Goal: Task Accomplishment & Management: Use online tool/utility

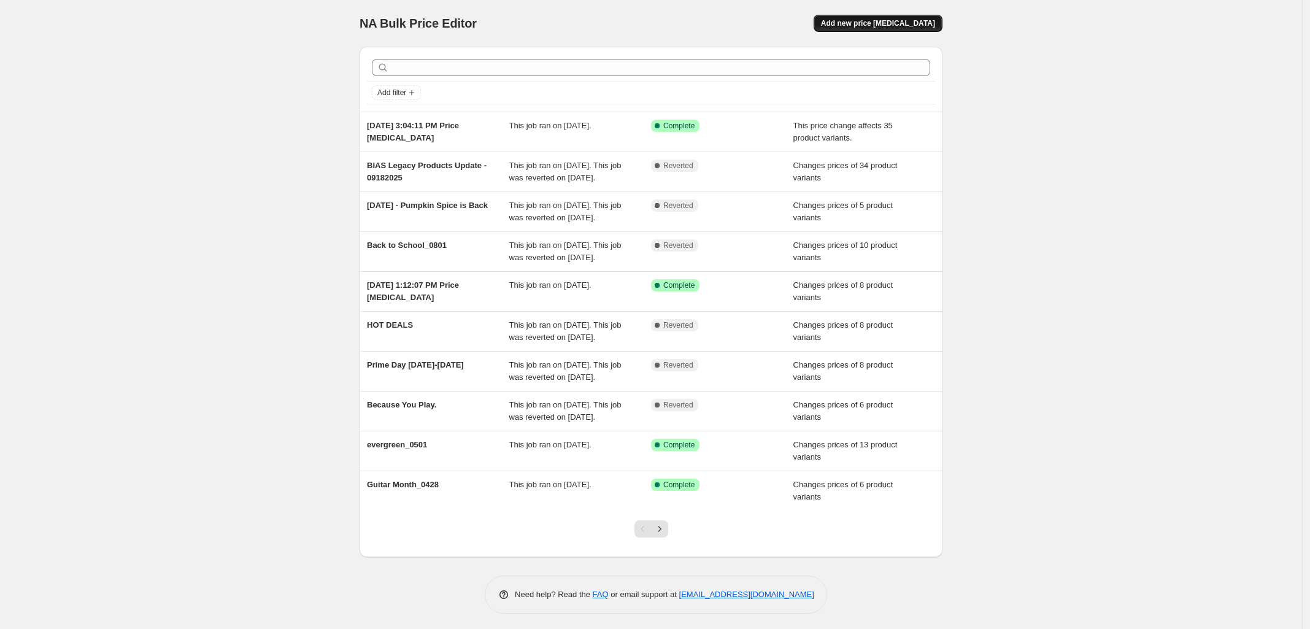
click at [896, 25] on span "Add new price [MEDICAL_DATA]" at bounding box center [878, 23] width 114 height 10
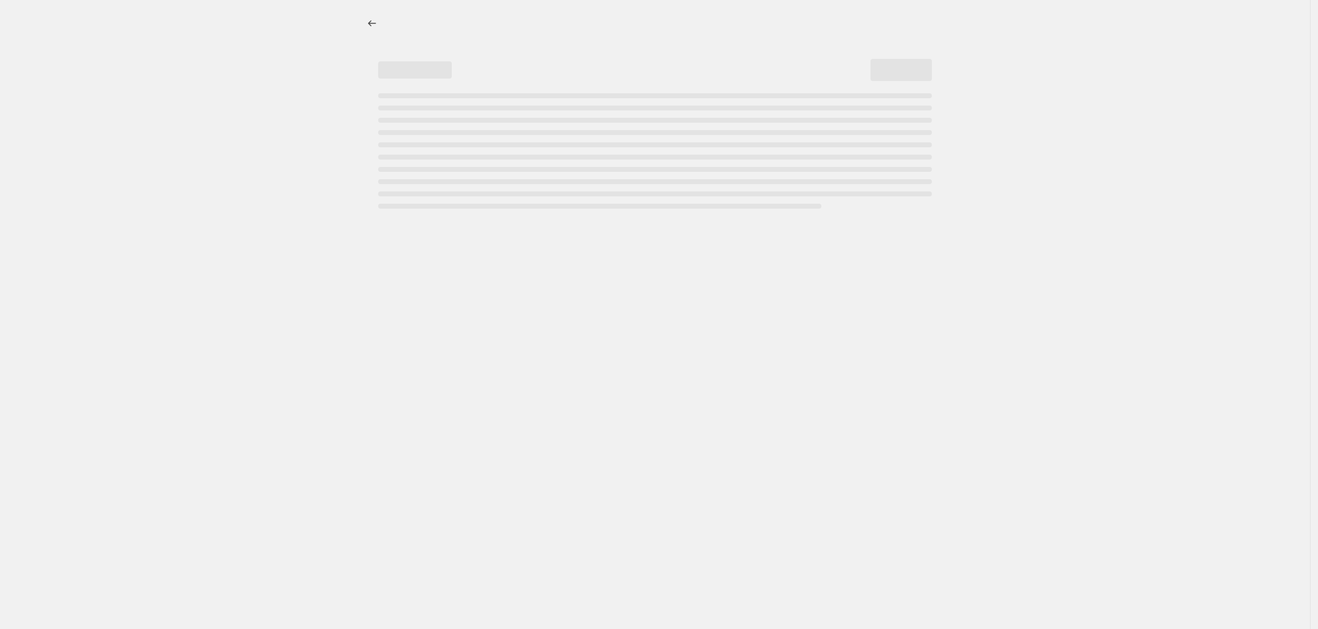
select select "percentage"
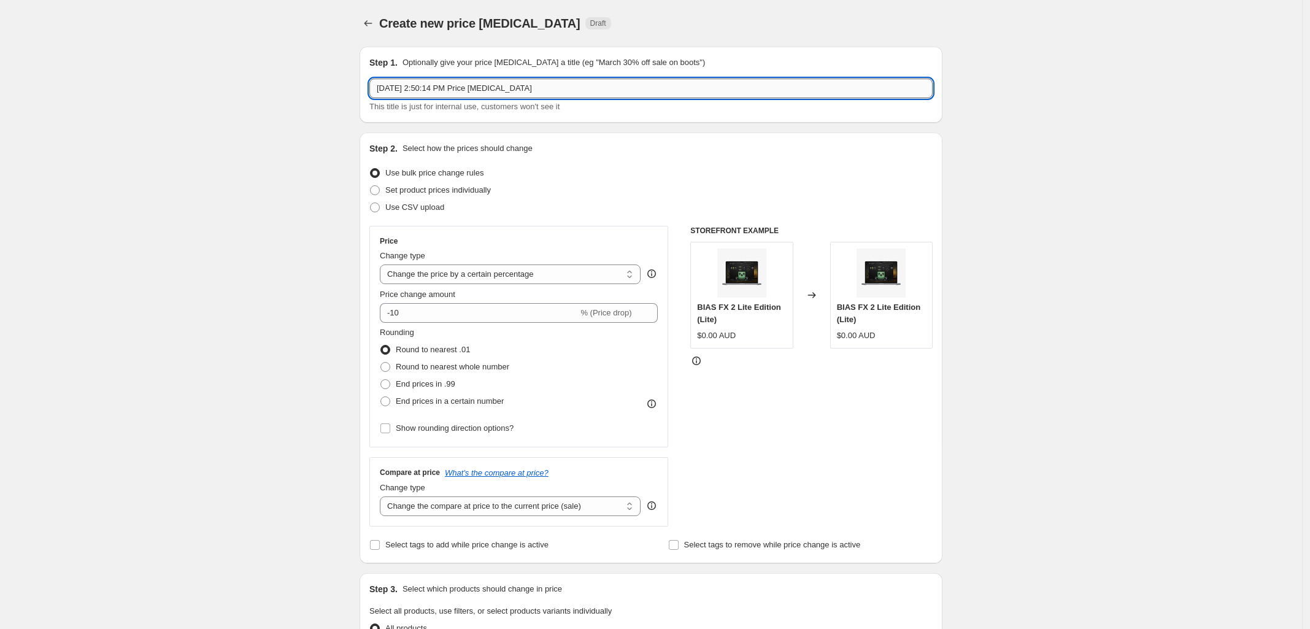
click at [520, 86] on input "Oct 6, 2025, 2:50:14 PM Price change job" at bounding box center [650, 89] width 563 height 20
type input "Hots Deals Days October 2025"
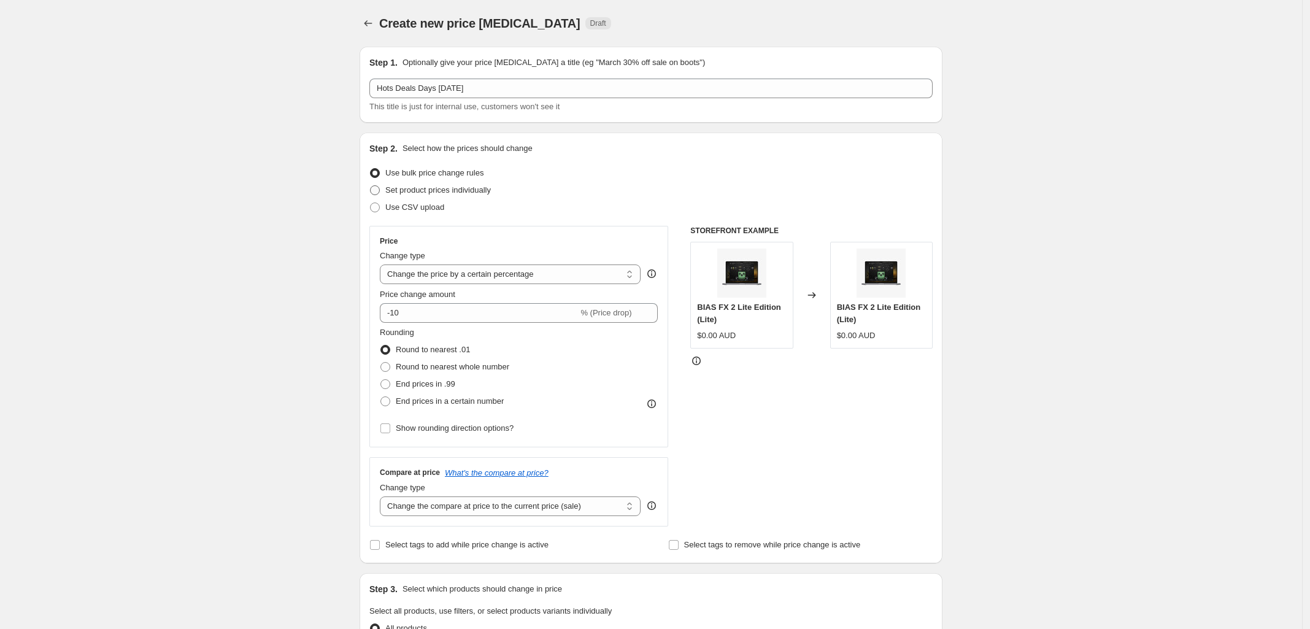
click at [379, 185] on span at bounding box center [374, 190] width 11 height 11
click at [371, 185] on input "Set product prices individually" at bounding box center [370, 185] width 1 height 1
radio input "true"
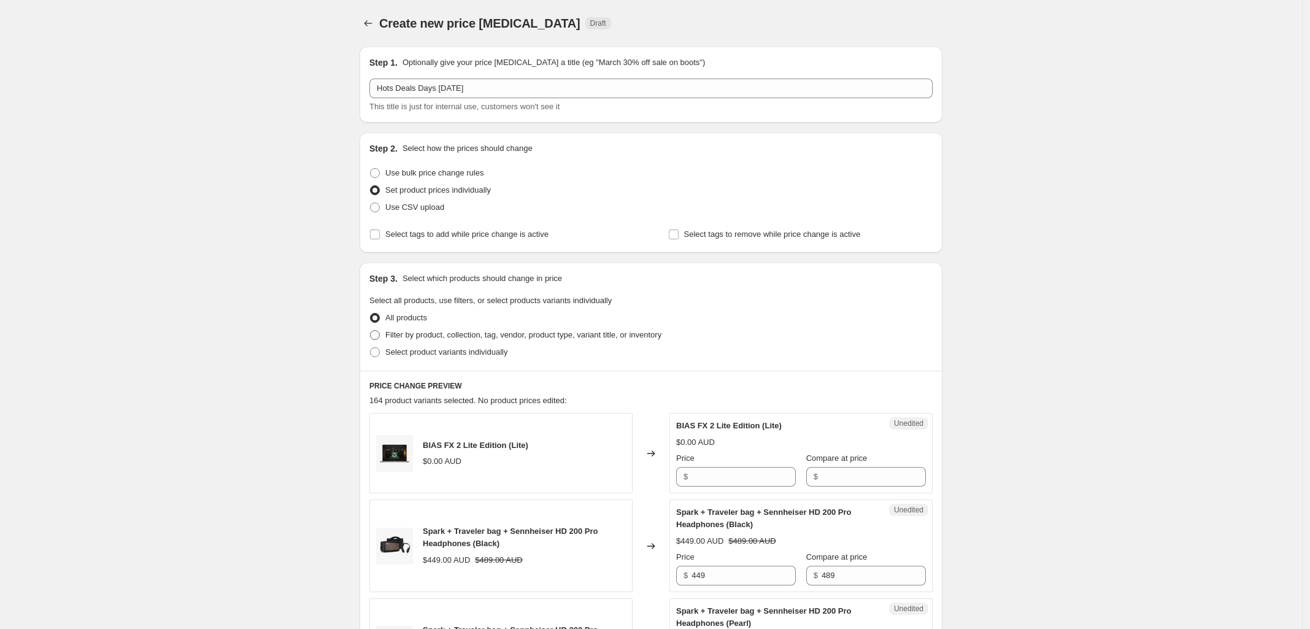
click at [380, 337] on span at bounding box center [375, 335] width 10 height 10
click at [371, 331] on input "Filter by product, collection, tag, vendor, product type, variant title, or inv…" at bounding box center [370, 330] width 1 height 1
radio input "true"
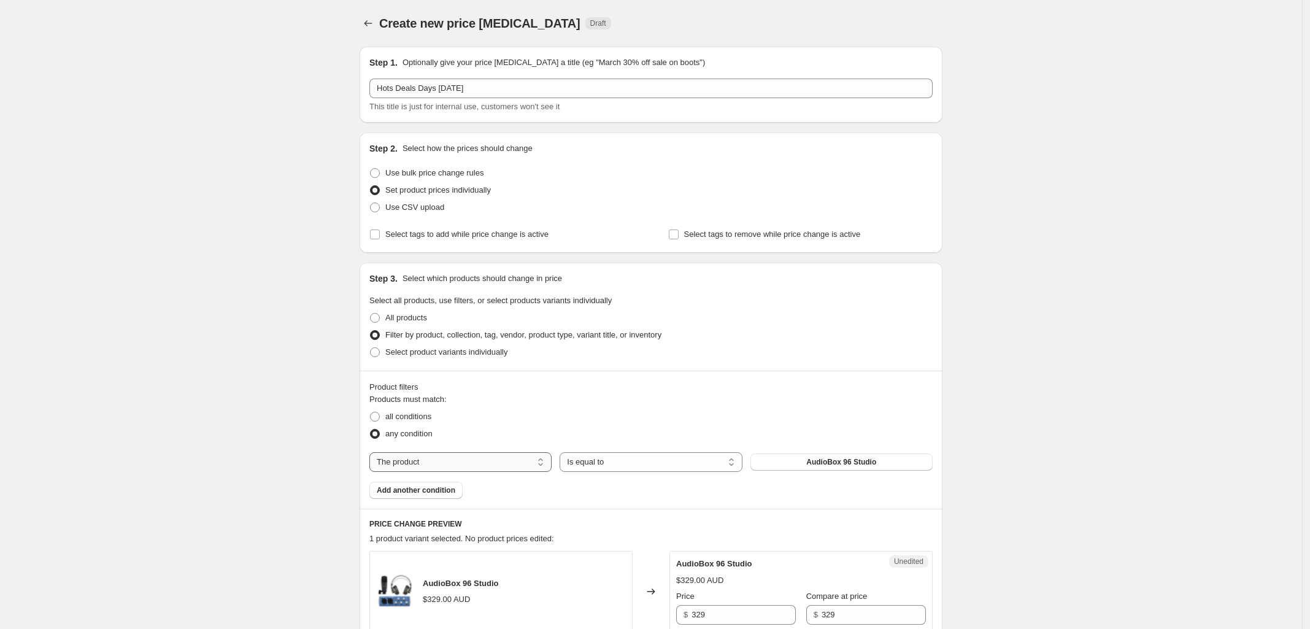
click at [522, 460] on select "The product The product's collection The product's tag The product's vendor The…" at bounding box center [460, 462] width 182 height 20
select select "collection"
click at [732, 466] on select "Is equal to Is not equal to" at bounding box center [651, 462] width 182 height 20
click at [775, 422] on div "all conditions" at bounding box center [650, 416] width 563 height 17
click at [431, 489] on span "Add another condition" at bounding box center [416, 491] width 79 height 10
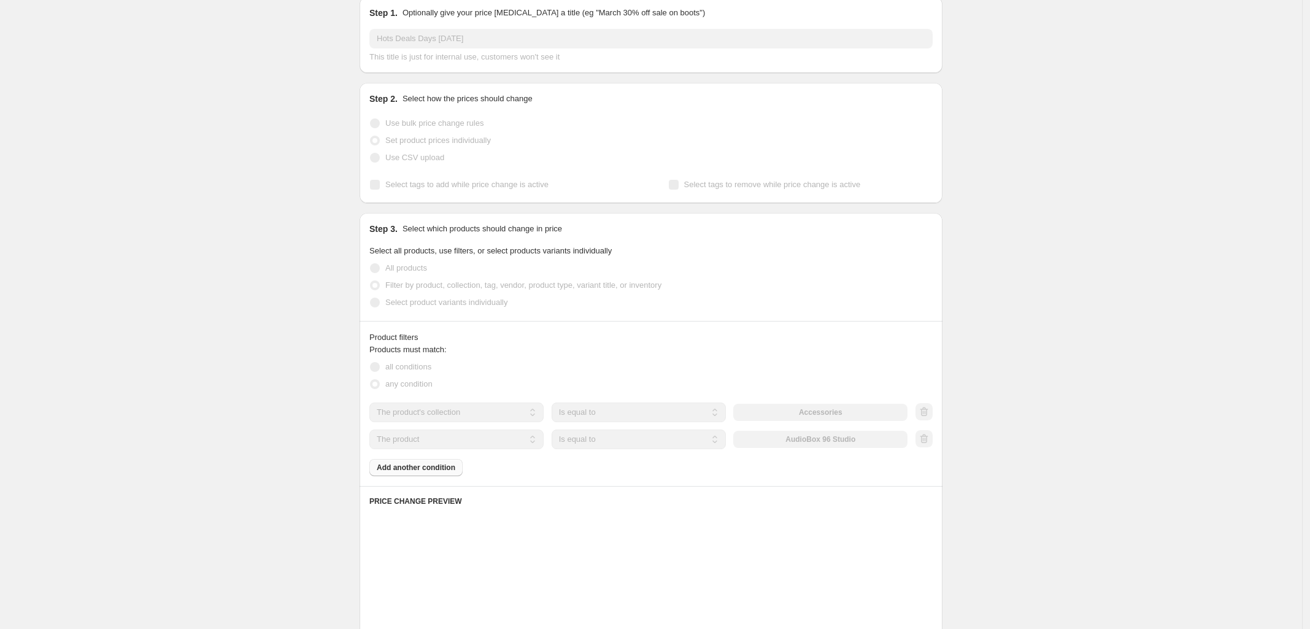
scroll to position [77, 0]
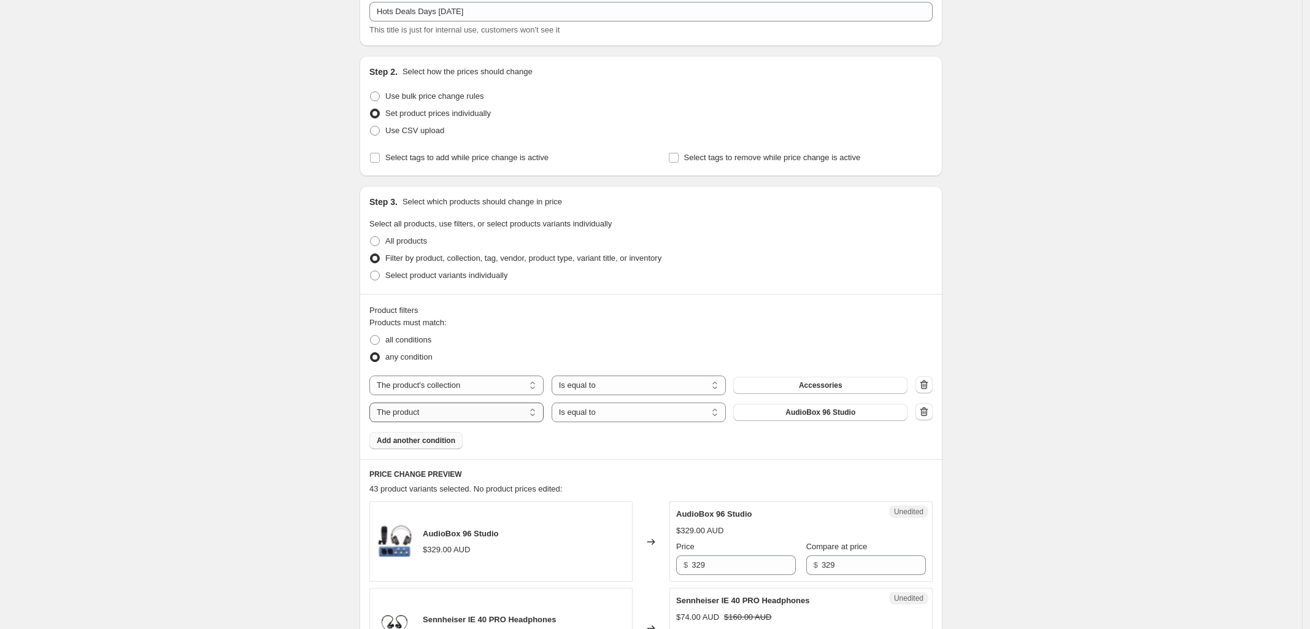
click at [533, 416] on select "The product The product's collection The product's tag The product's vendor The…" at bounding box center [456, 413] width 174 height 20
click at [654, 454] on div "Product filters Products must match: all conditions any condition The product T…" at bounding box center [651, 376] width 583 height 165
click at [534, 414] on select "The product The product's collection The product's tag The product's vendor The…" at bounding box center [456, 413] width 174 height 20
select select "collection"
click at [781, 414] on button "Accessories" at bounding box center [820, 412] width 174 height 17
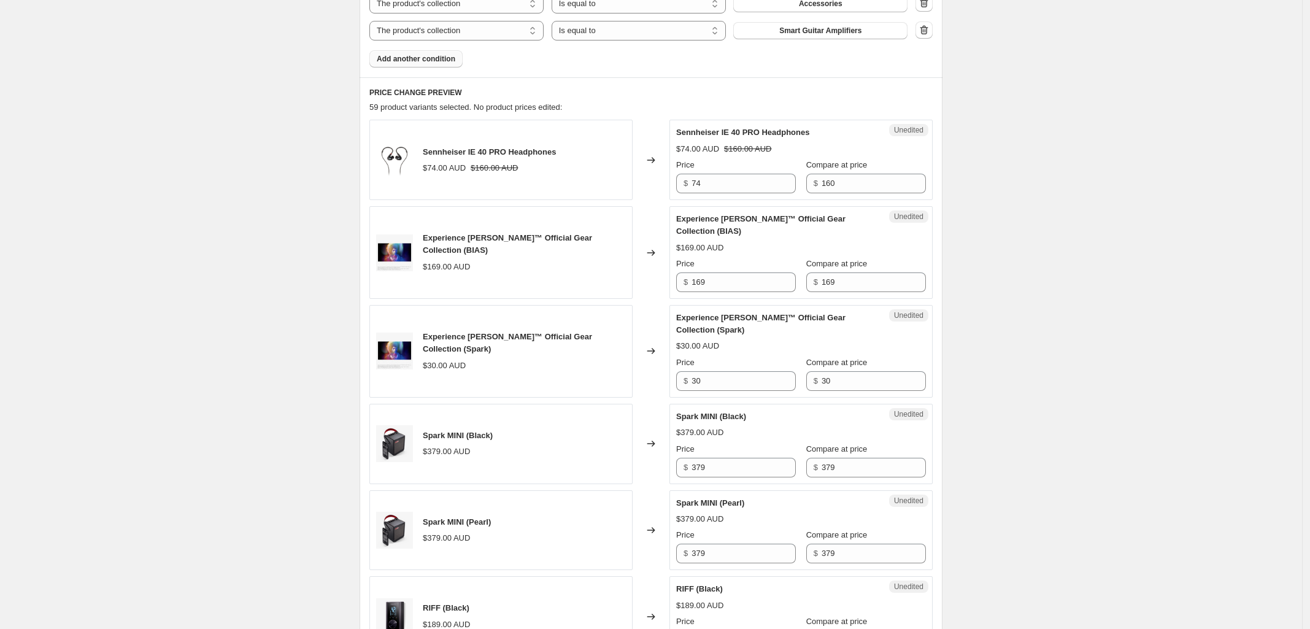
scroll to position [460, 0]
drag, startPoint x: 728, startPoint y: 463, endPoint x: 557, endPoint y: 459, distance: 170.7
click at [562, 459] on div "Spark MINI (Black) $379.00 AUD Changed to Unedited Spark MINI (Black) $379.00 A…" at bounding box center [650, 442] width 563 height 80
type input "312.03"
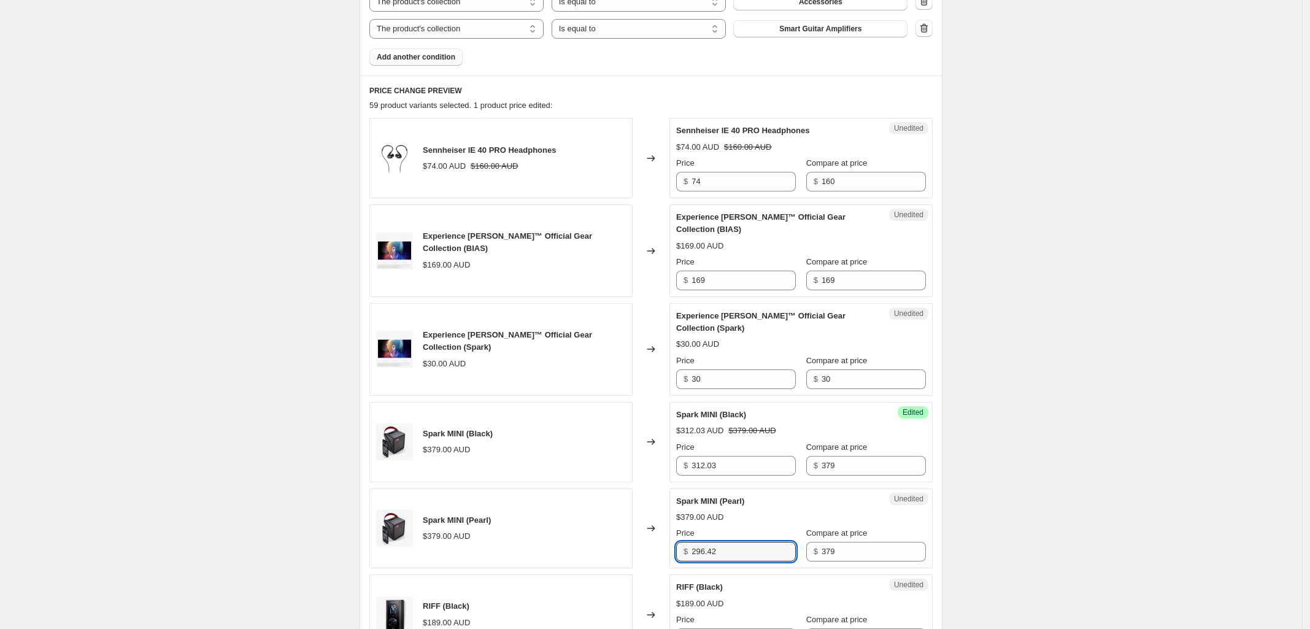
type input "296.42"
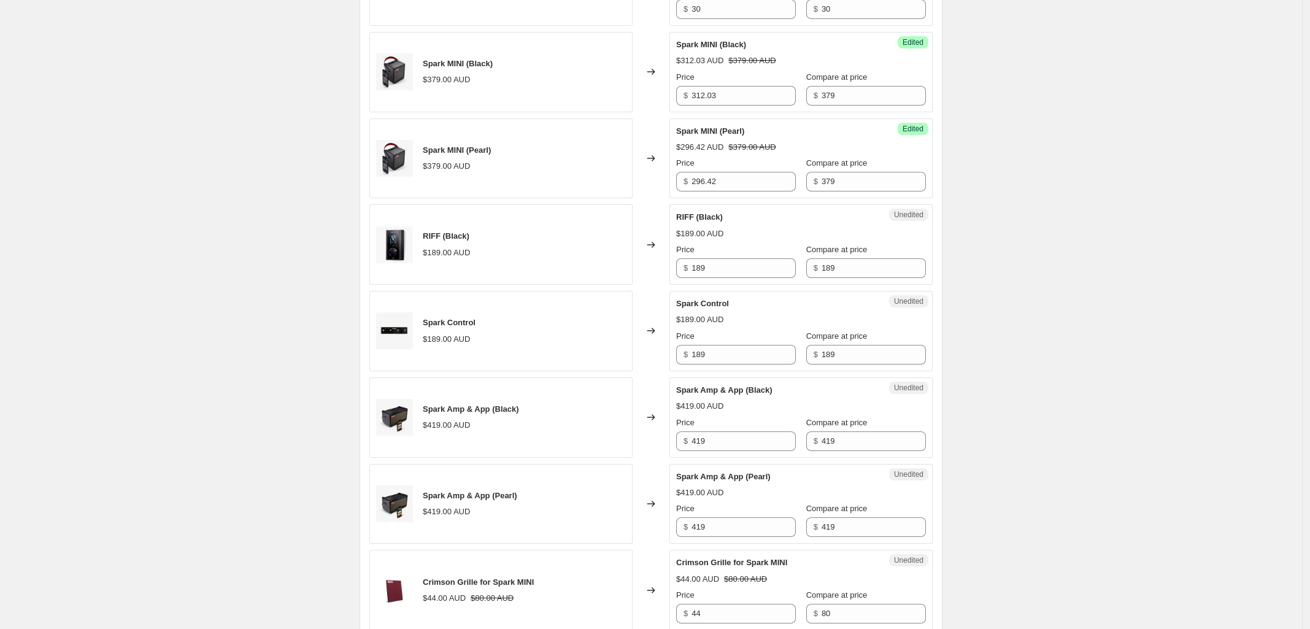
scroll to position [844, 0]
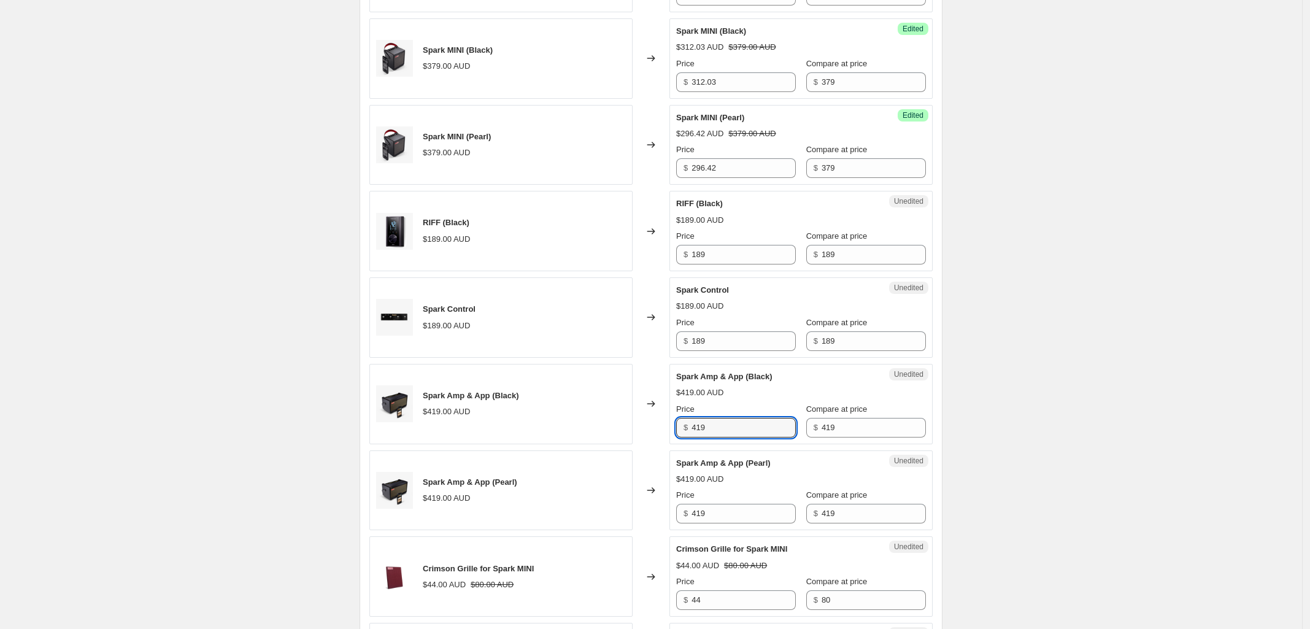
drag, startPoint x: 746, startPoint y: 433, endPoint x: 614, endPoint y: 432, distance: 132.0
click at [621, 433] on div "Spark Amp & App (Black) $419.00 AUD Changed to Unedited Spark Amp & App (Black)…" at bounding box center [650, 404] width 563 height 80
type input "356.15"
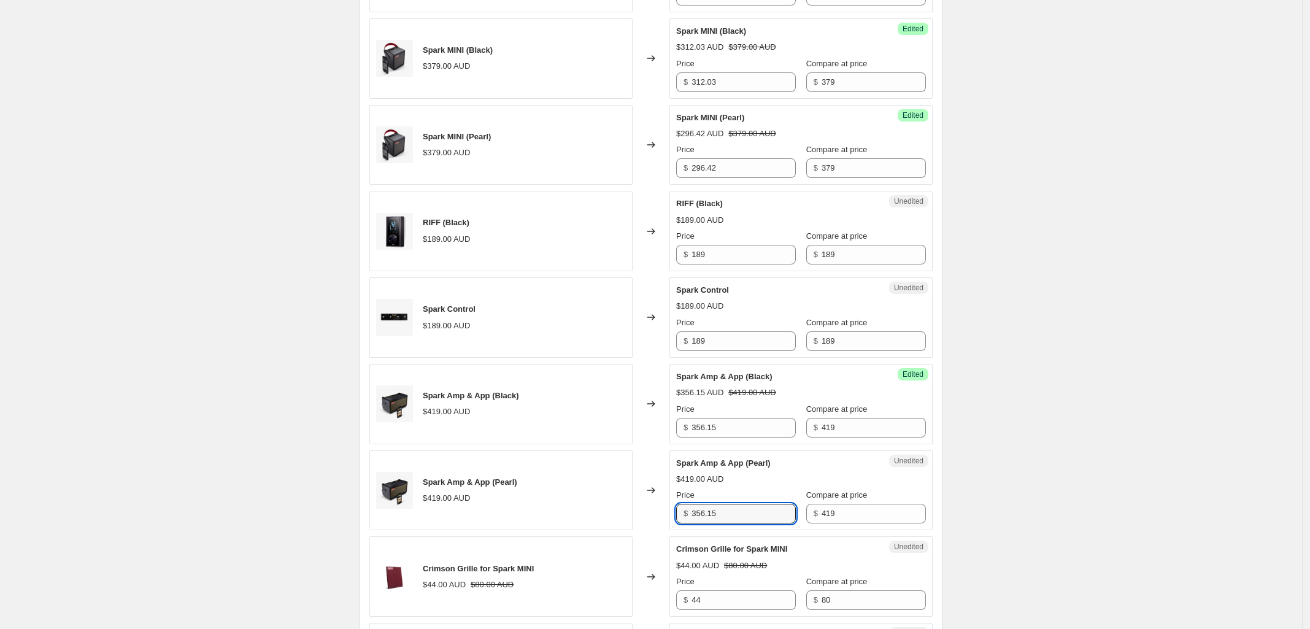
type input "356.15"
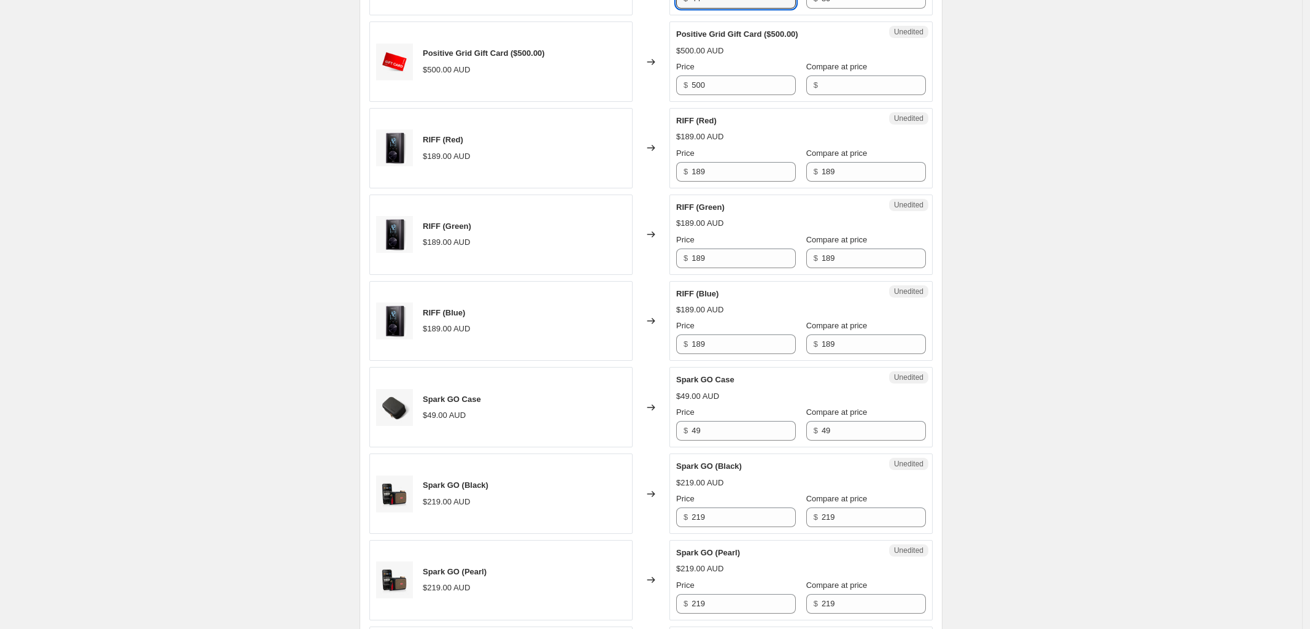
scroll to position [1458, 0]
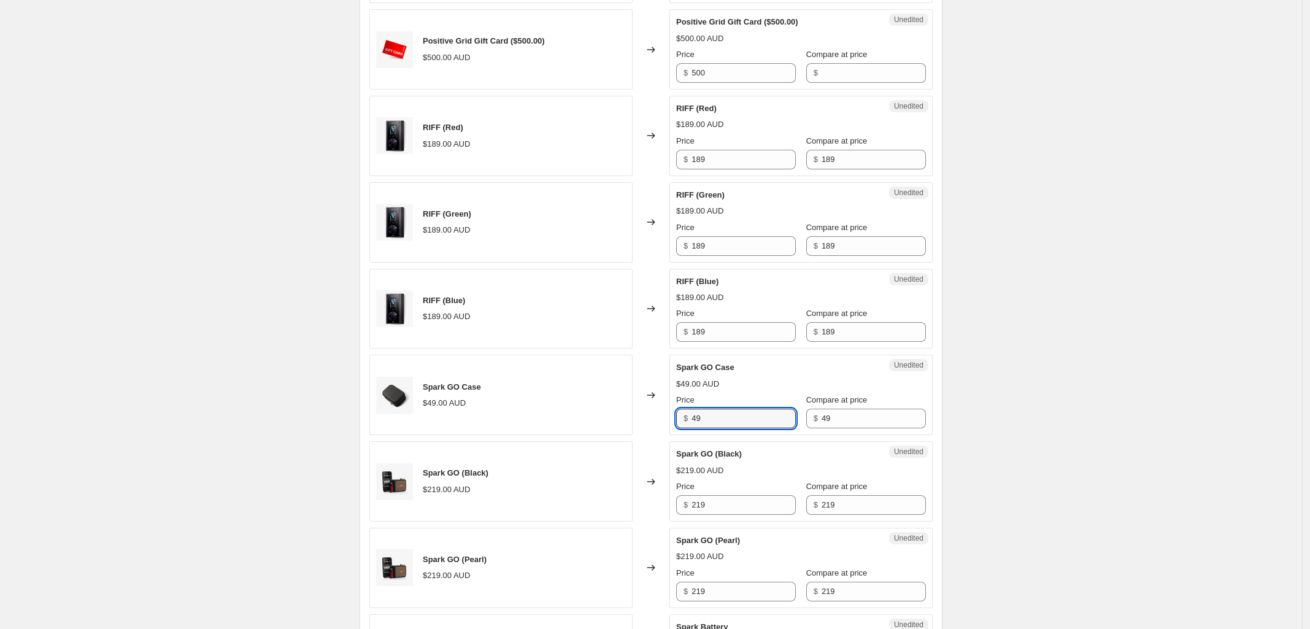
drag, startPoint x: 756, startPoint y: 420, endPoint x: 568, endPoint y: 430, distance: 188.7
click at [568, 430] on div "Spark GO Case $49.00 AUD Changed to Unedited Spark GO Case $49.00 AUD Price $ 4…" at bounding box center [650, 395] width 563 height 80
type input "41.65"
click at [730, 515] on input "219" at bounding box center [744, 505] width 104 height 20
drag, startPoint x: 738, startPoint y: 512, endPoint x: 611, endPoint y: 512, distance: 127.1
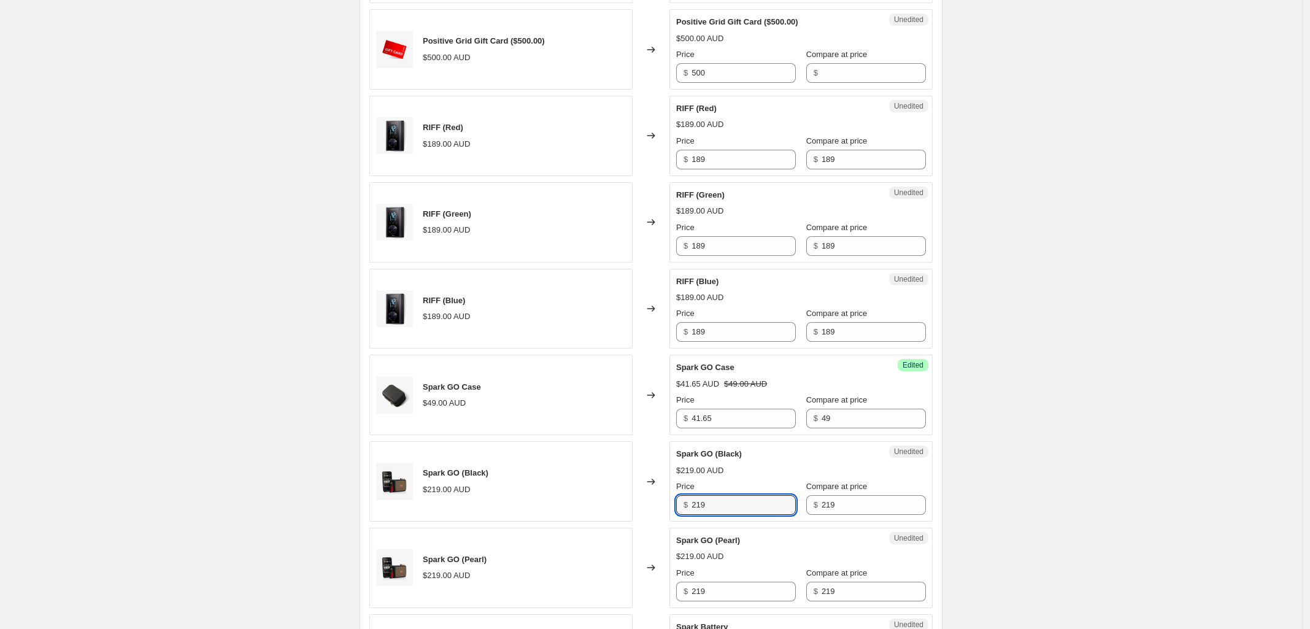
click at [614, 511] on div "Spark GO (Black) $219.00 AUD Changed to Unedited Spark GO (Black) $219.00 AUD P…" at bounding box center [650, 481] width 563 height 80
type input "170.49"
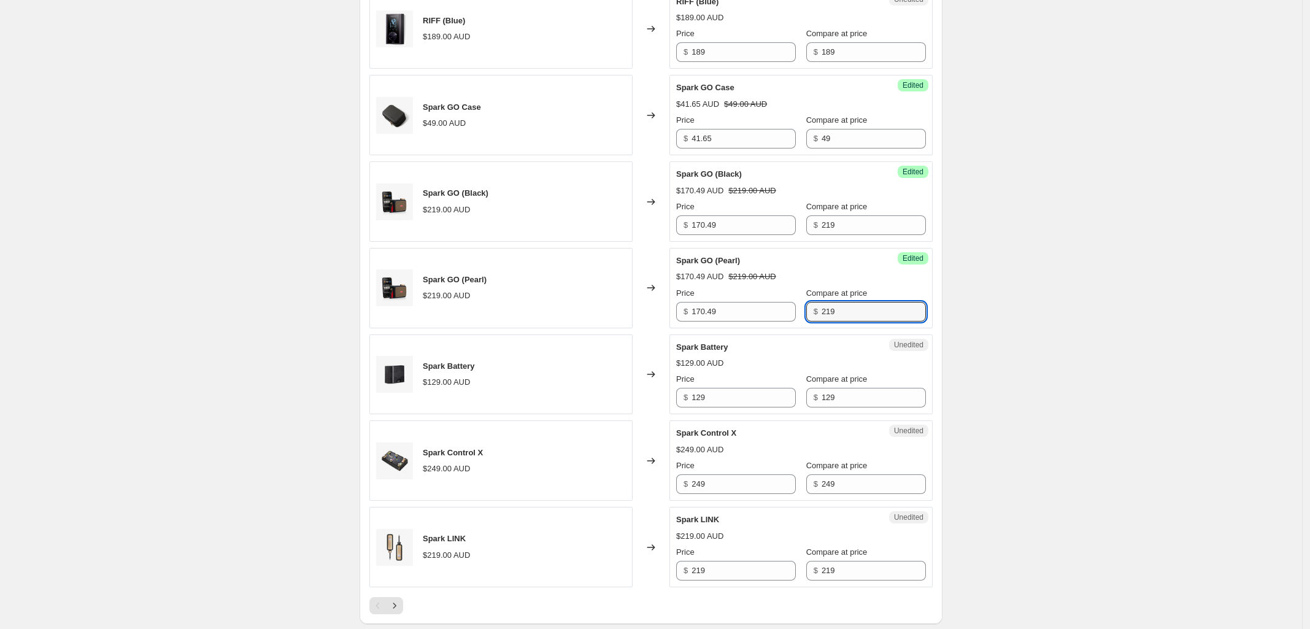
scroll to position [1765, 0]
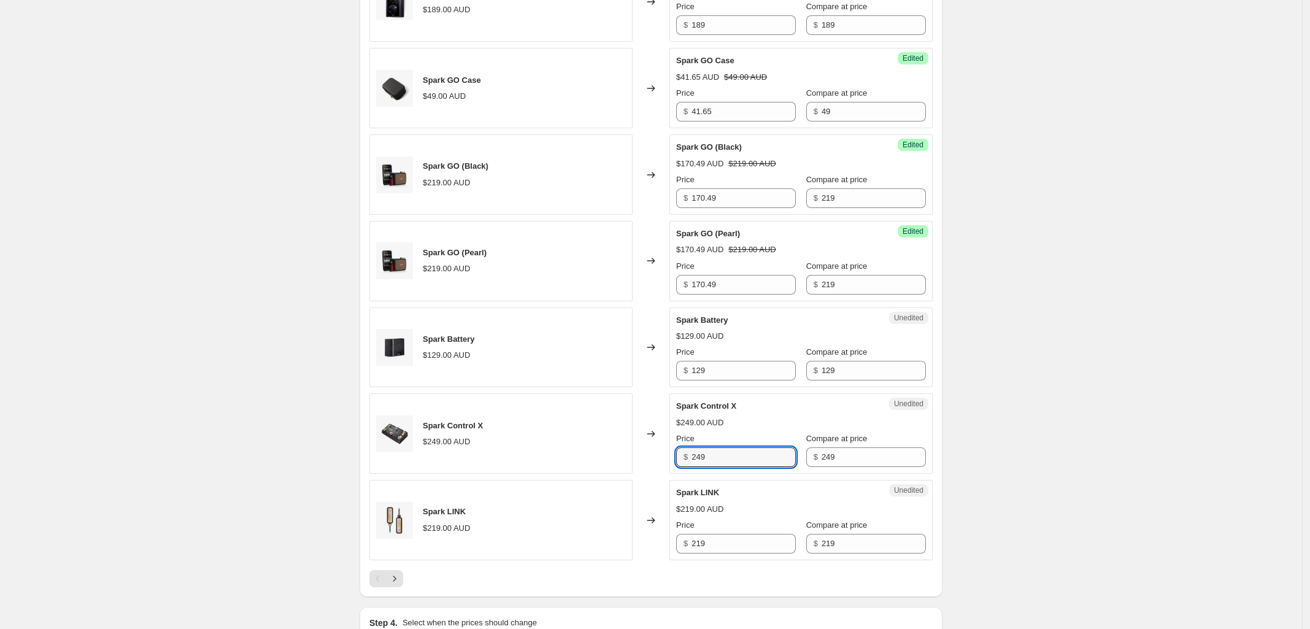
drag, startPoint x: 734, startPoint y: 464, endPoint x: 617, endPoint y: 461, distance: 117.3
click at [621, 462] on div "Spark Control X $249.00 AUD Changed to Unedited Spark Control X $249.00 AUD Pri…" at bounding box center [650, 433] width 563 height 80
type input "199.20"
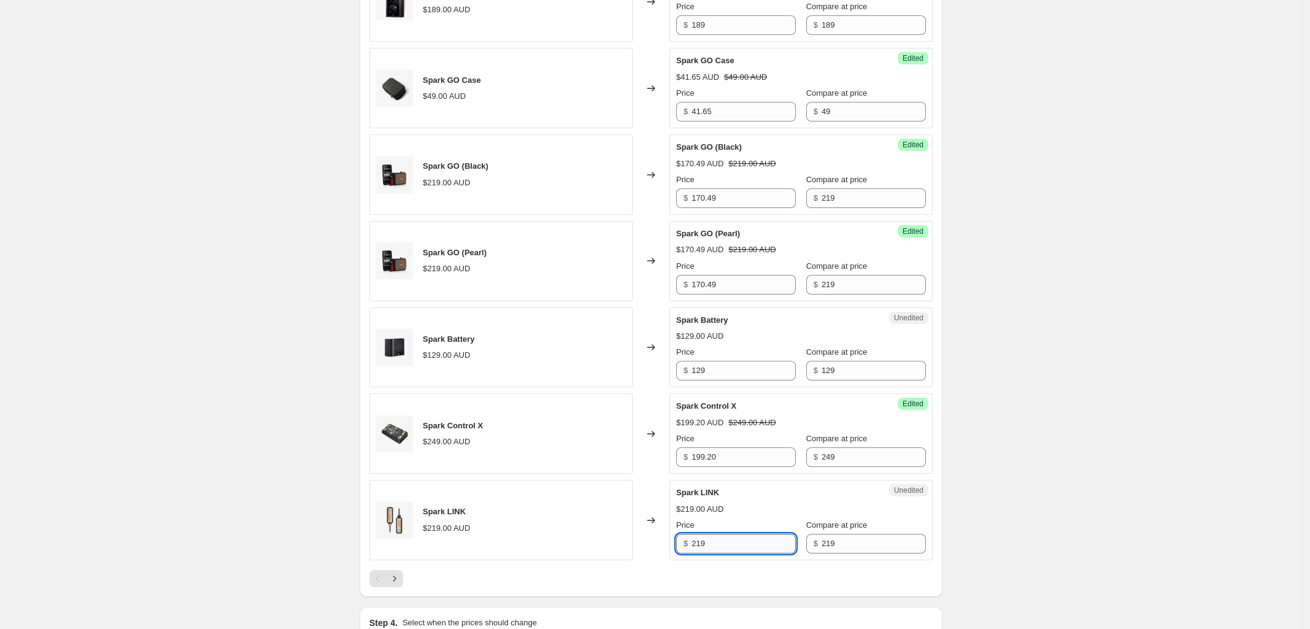
click at [724, 550] on input "219" at bounding box center [744, 544] width 104 height 20
drag, startPoint x: 728, startPoint y: 550, endPoint x: 648, endPoint y: 550, distance: 79.8
click at [649, 550] on div "Spark LINK $219.00 AUD Changed to Unedited Spark LINK $219.00 AUD Price $ 219 C…" at bounding box center [650, 520] width 563 height 80
type input "180.13"
click at [401, 585] on icon "Next" at bounding box center [395, 579] width 12 height 12
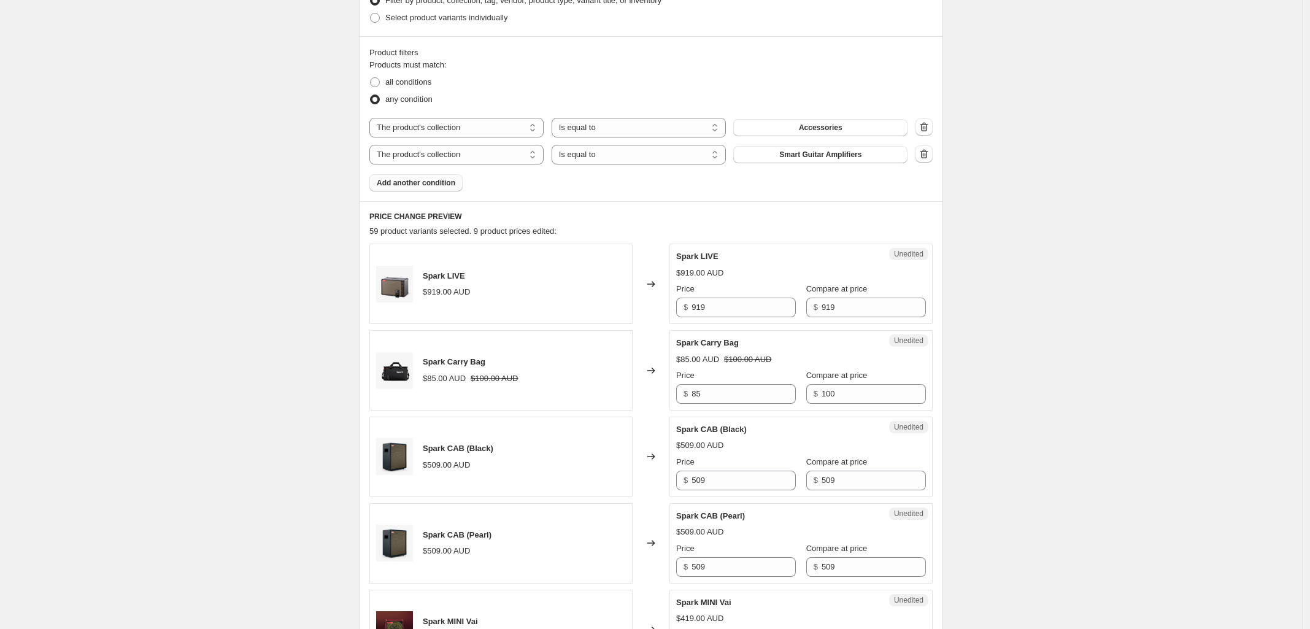
scroll to position [384, 0]
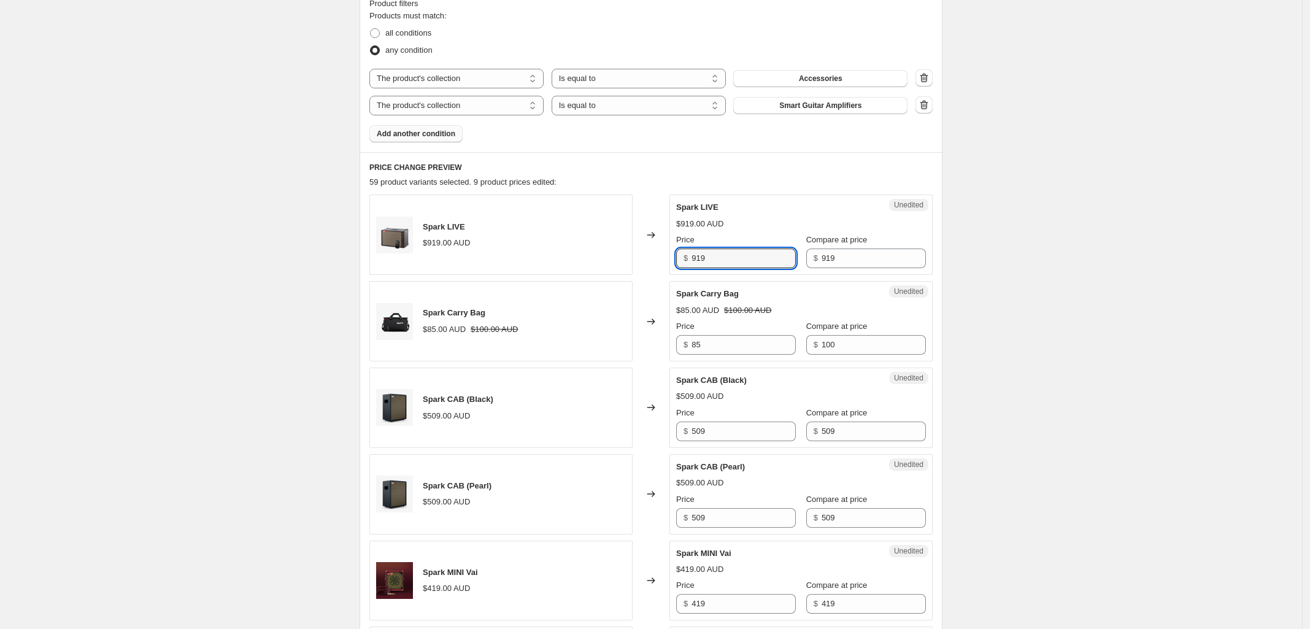
drag, startPoint x: 711, startPoint y: 255, endPoint x: 583, endPoint y: 258, distance: 127.7
click at [593, 257] on div "Spark LIVE $919.00 AUD Changed to Unedited Spark LIVE $919.00 AUD Price $ 919 C…" at bounding box center [650, 235] width 563 height 80
type input "827.10"
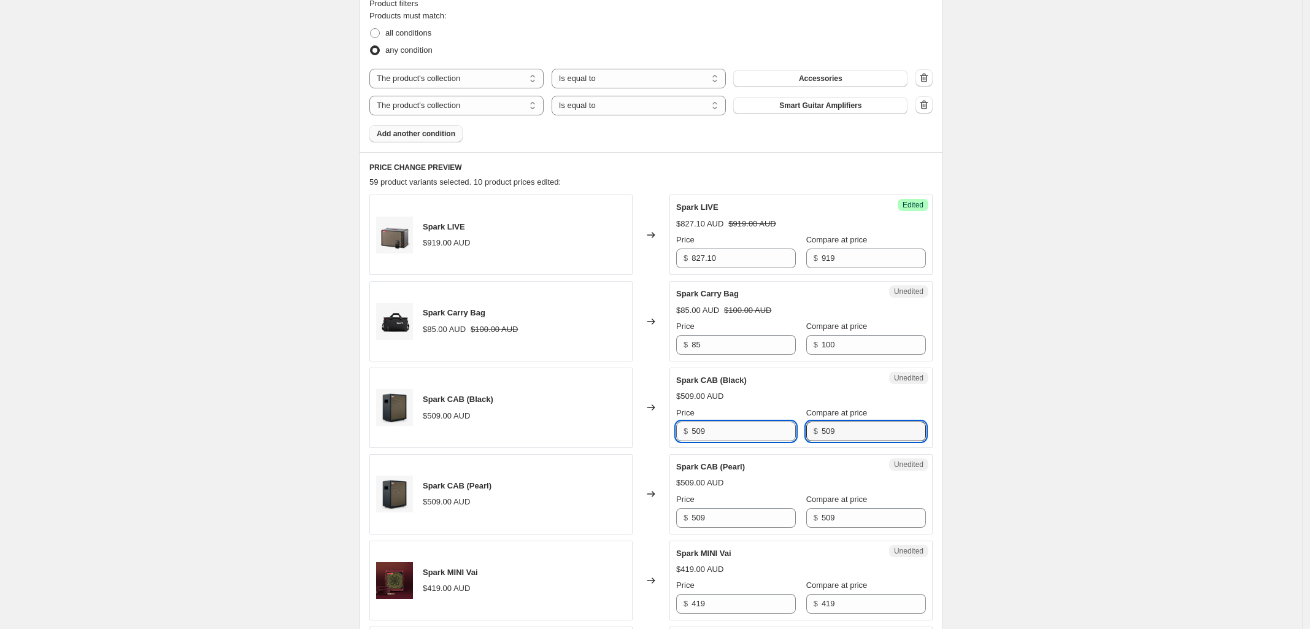
click at [764, 428] on input "509" at bounding box center [744, 432] width 104 height 20
drag, startPoint x: 746, startPoint y: 436, endPoint x: 578, endPoint y: 436, distance: 168.8
click at [582, 436] on div "Spark CAB (Black) $509.00 AUD Changed to Unedited Spark CAB (Black) $509.00 AUD…" at bounding box center [650, 408] width 563 height 80
type input "458.10"
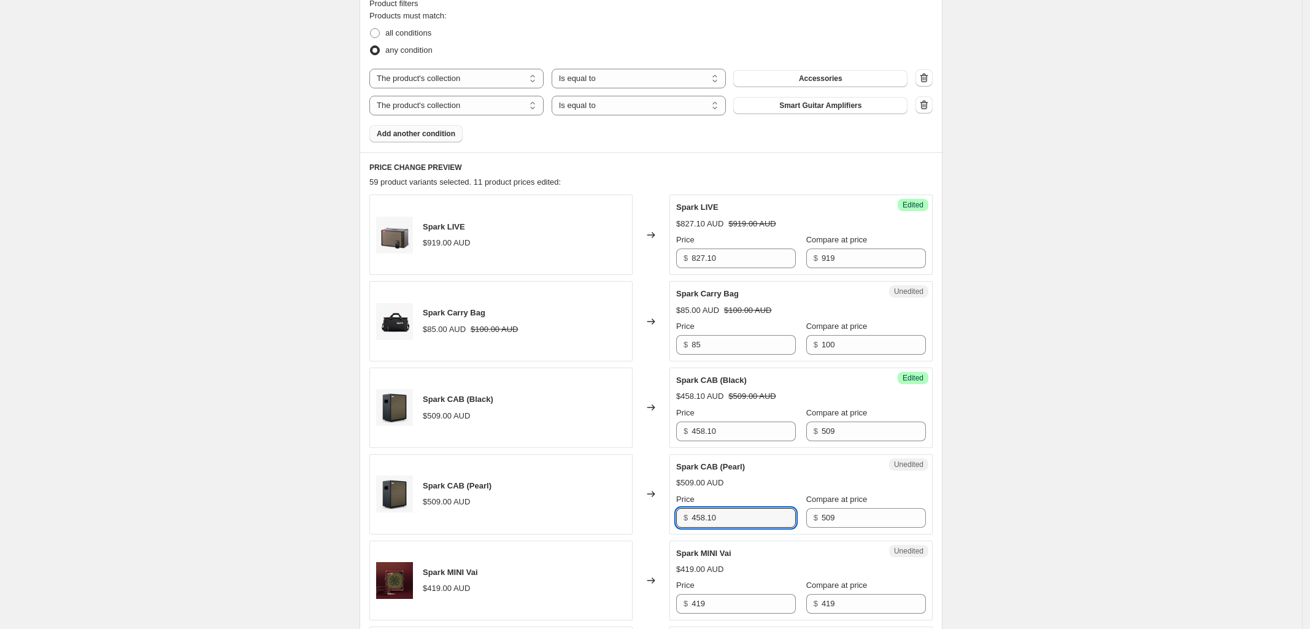
type input "458.10"
click at [735, 606] on input "419" at bounding box center [744, 604] width 104 height 20
drag, startPoint x: 735, startPoint y: 606, endPoint x: 638, endPoint y: 606, distance: 97.0
click at [638, 606] on div "Spark MINI Vai $419.00 AUD Changed to Unedited Spark MINI Vai $419.00 AUD Price…" at bounding box center [650, 581] width 563 height 80
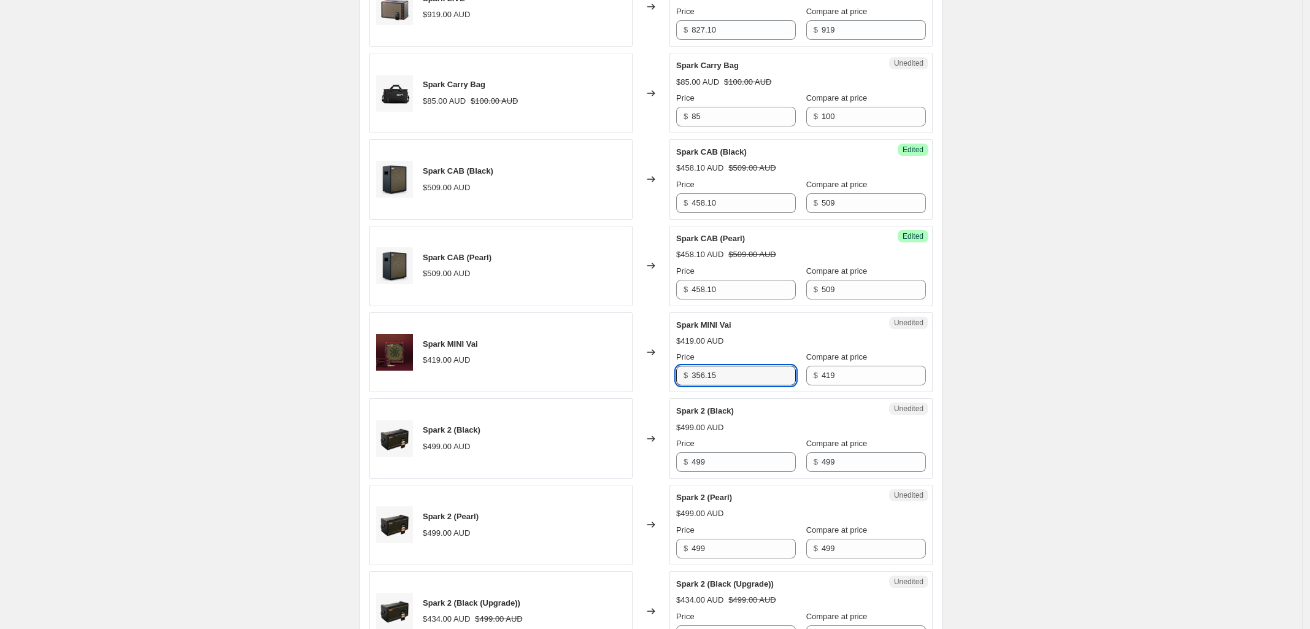
scroll to position [614, 0]
type input "356.15"
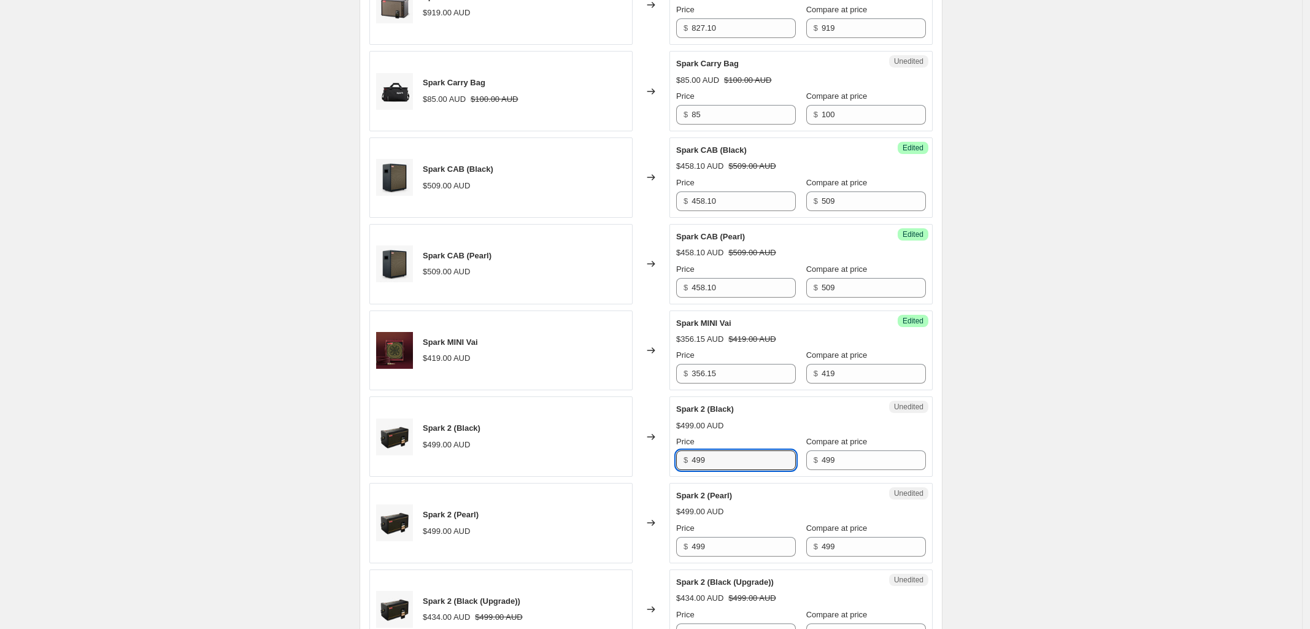
drag, startPoint x: 741, startPoint y: 466, endPoint x: 590, endPoint y: 463, distance: 151.0
click at [590, 462] on div "Spark 2 (Black) $499.00 AUD Changed to Unedited Spark 2 (Black) $499.00 AUD Pri…" at bounding box center [650, 437] width 563 height 80
type input "424.15"
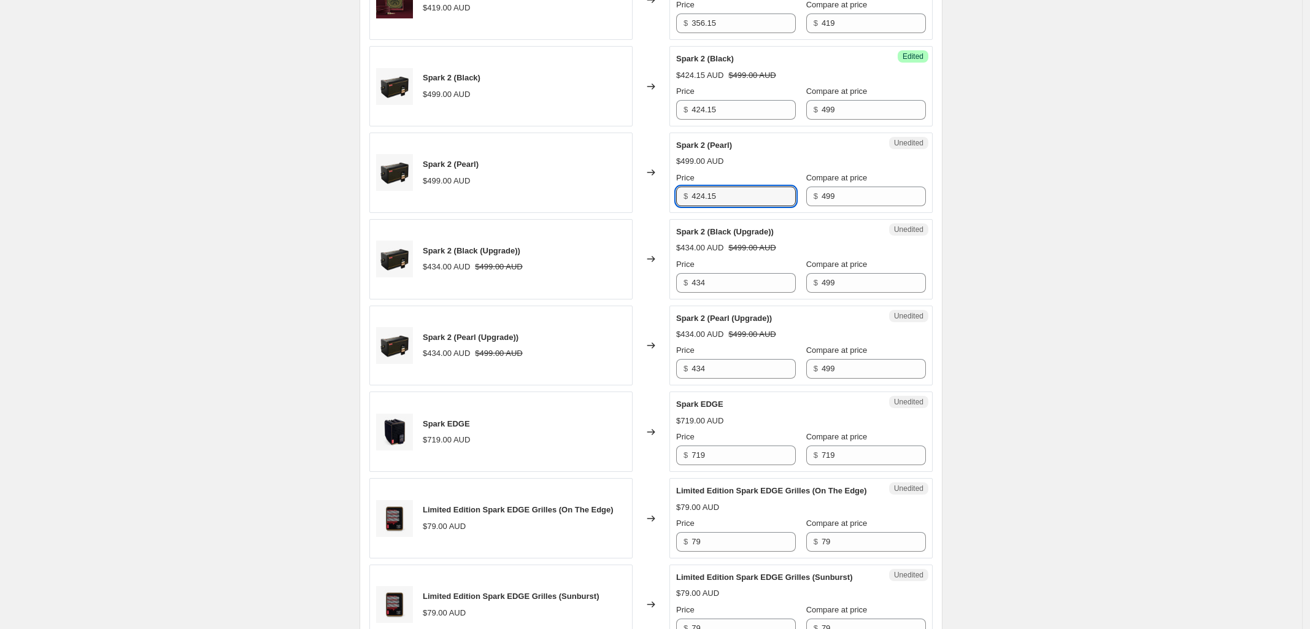
scroll to position [997, 0]
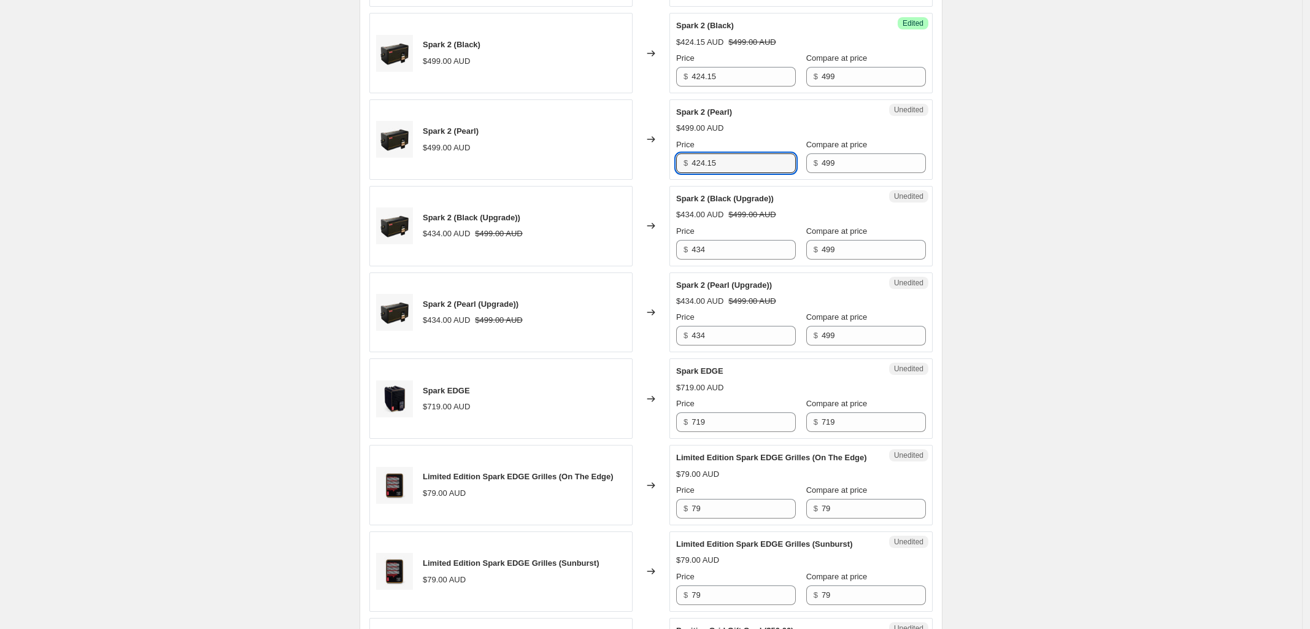
type input "424.15"
drag, startPoint x: 729, startPoint y: 429, endPoint x: 571, endPoint y: 428, distance: 158.4
click at [571, 428] on div "Spark EDGE $719.00 AUD Changed to Unedited Spark EDGE $719.00 AUD Price $ 719 C…" at bounding box center [650, 398] width 563 height 80
type input "647.10"
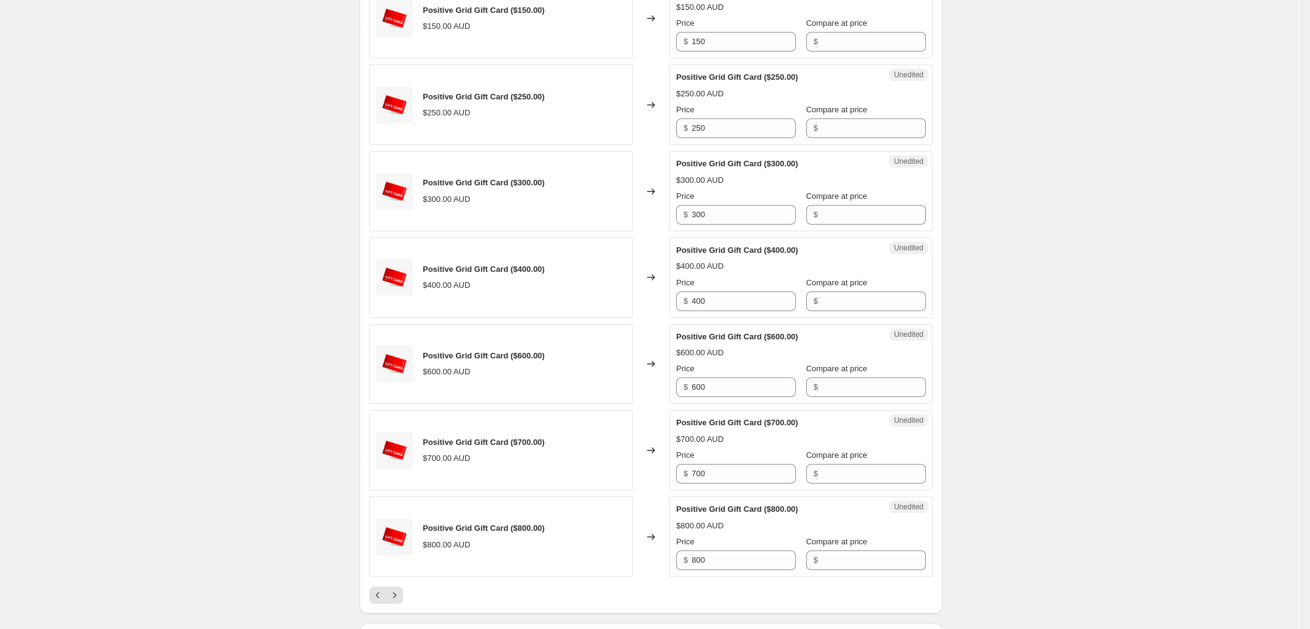
scroll to position [1841, 0]
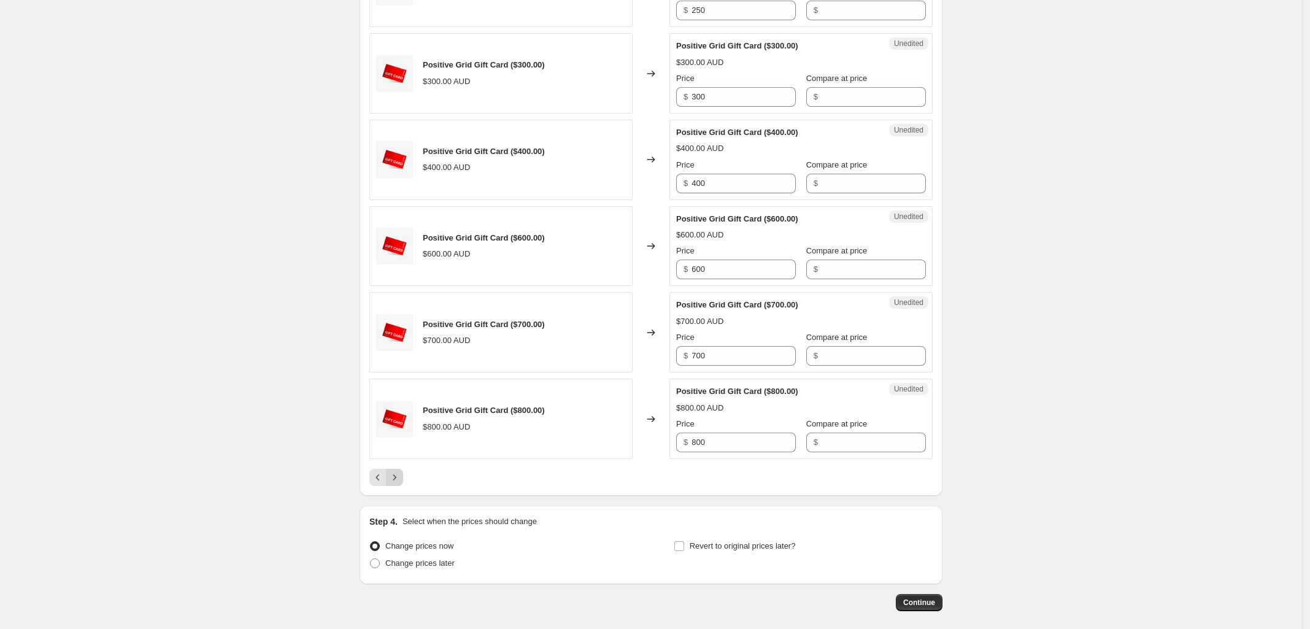
click at [397, 484] on icon "Next" at bounding box center [395, 477] width 12 height 12
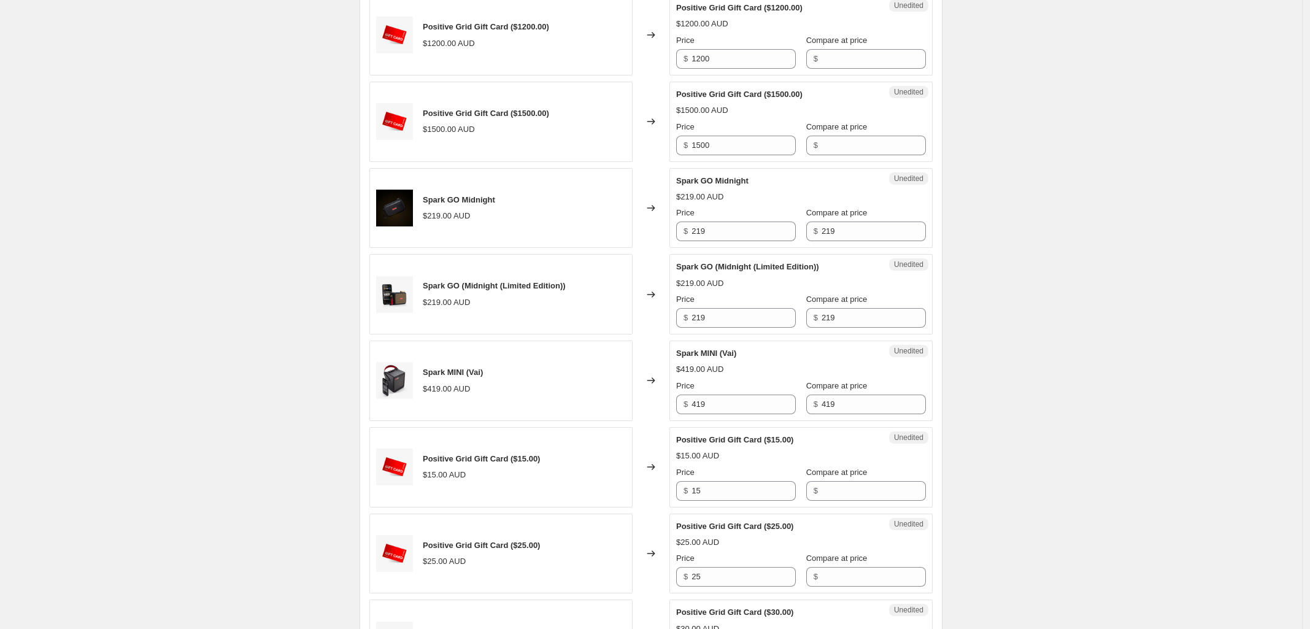
scroll to position [767, 0]
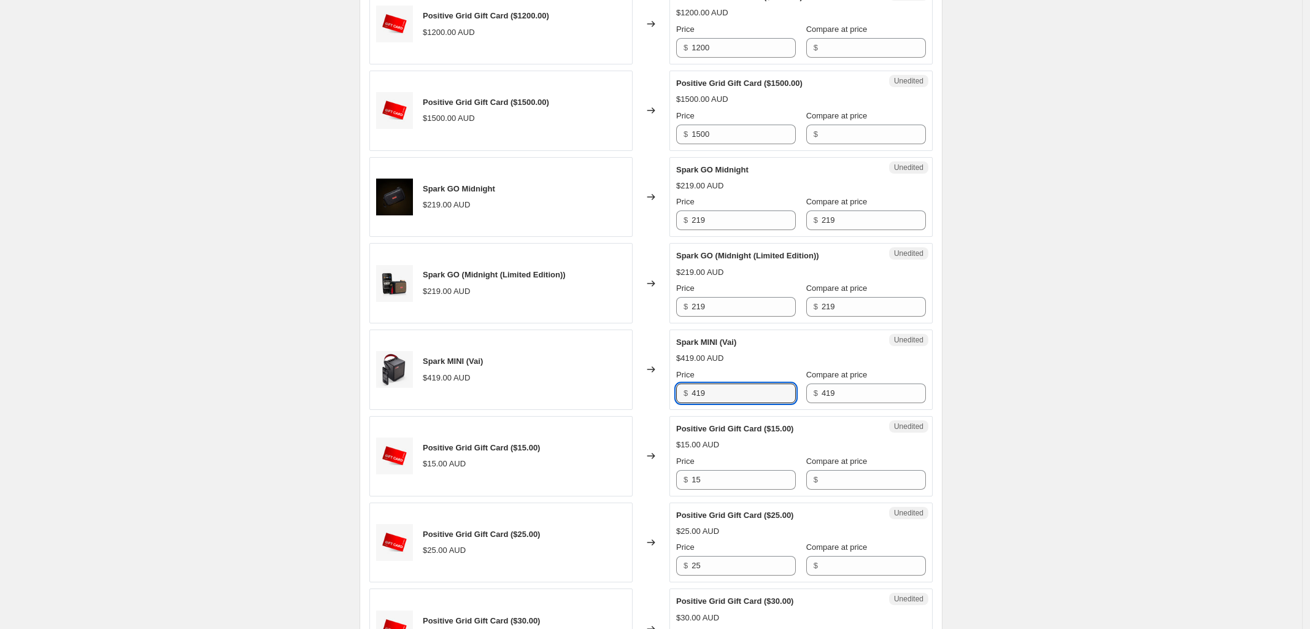
drag, startPoint x: 689, startPoint y: 394, endPoint x: 134, endPoint y: 466, distance: 559.5
click at [255, 452] on div "Create new price change job. This page is ready Create new price change job Dra…" at bounding box center [651, 453] width 1302 height 2441
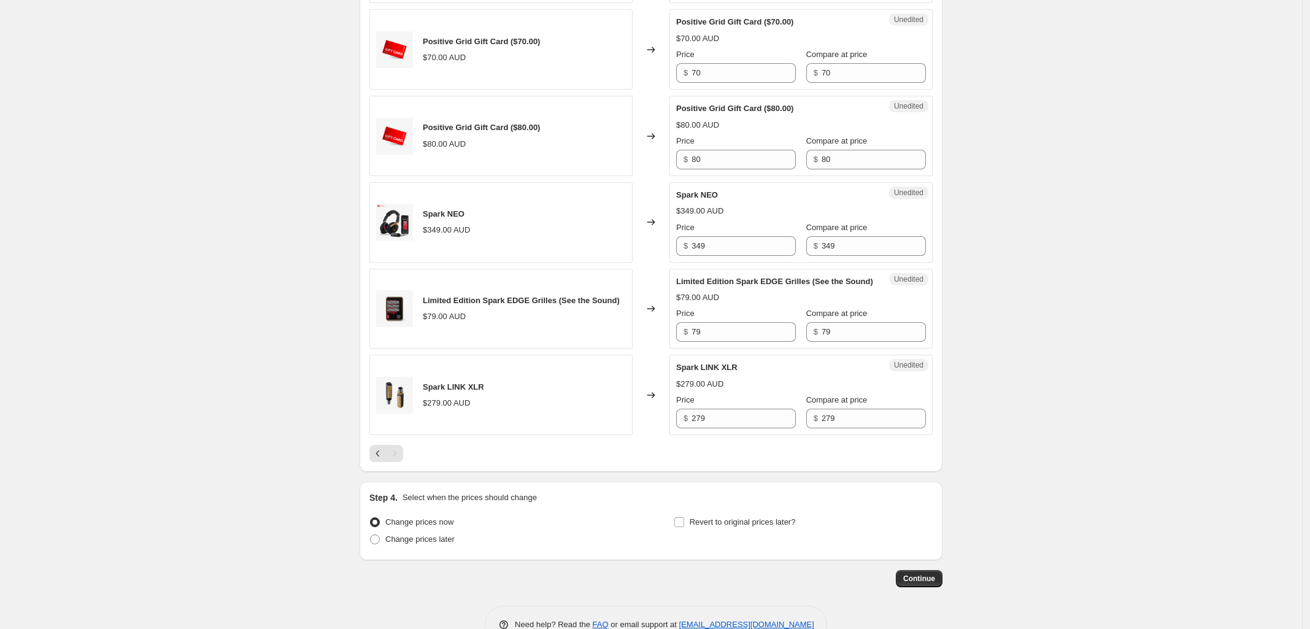
scroll to position [1830, 0]
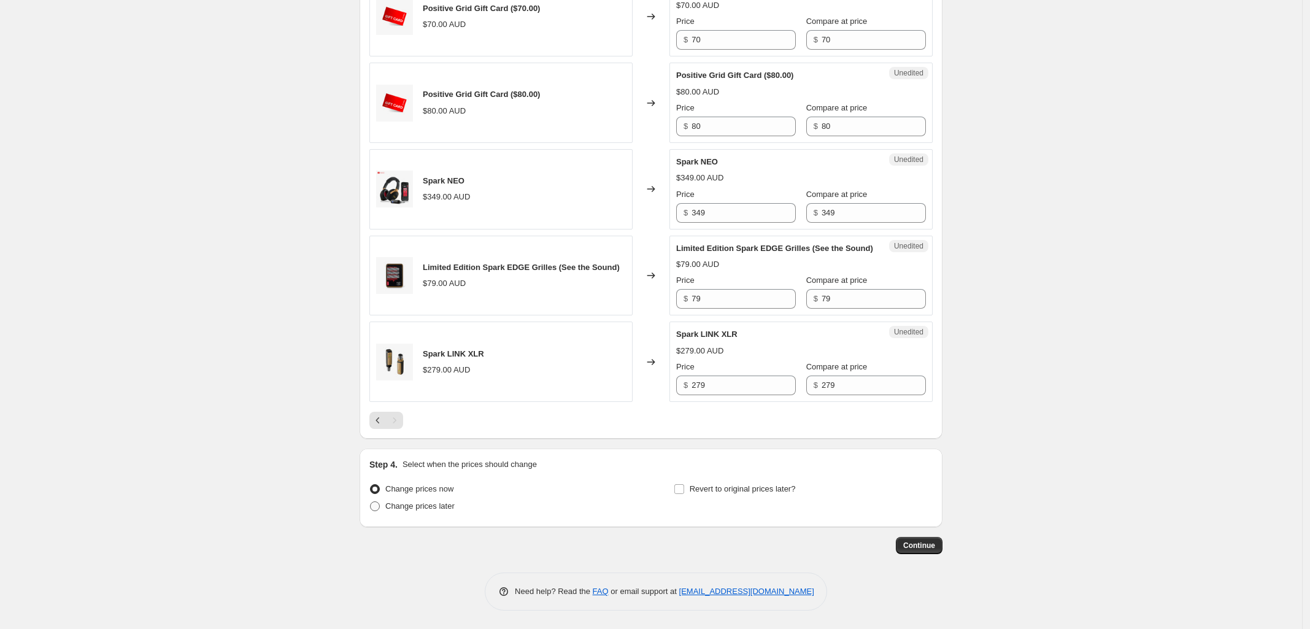
type input "356.15"
drag, startPoint x: 376, startPoint y: 509, endPoint x: 611, endPoint y: 502, distance: 235.2
click at [376, 508] on span at bounding box center [375, 506] width 10 height 10
click at [371, 502] on input "Change prices later" at bounding box center [370, 501] width 1 height 1
radio input "true"
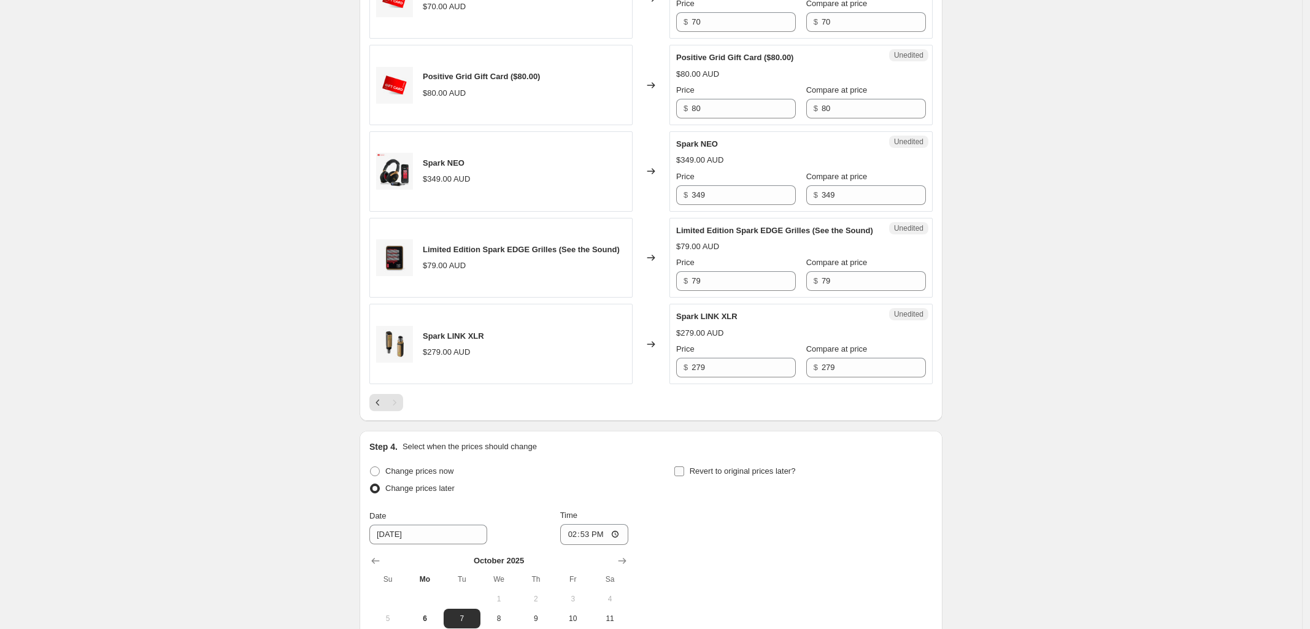
click at [682, 476] on input "Revert to original prices later?" at bounding box center [680, 471] width 10 height 10
checkbox input "true"
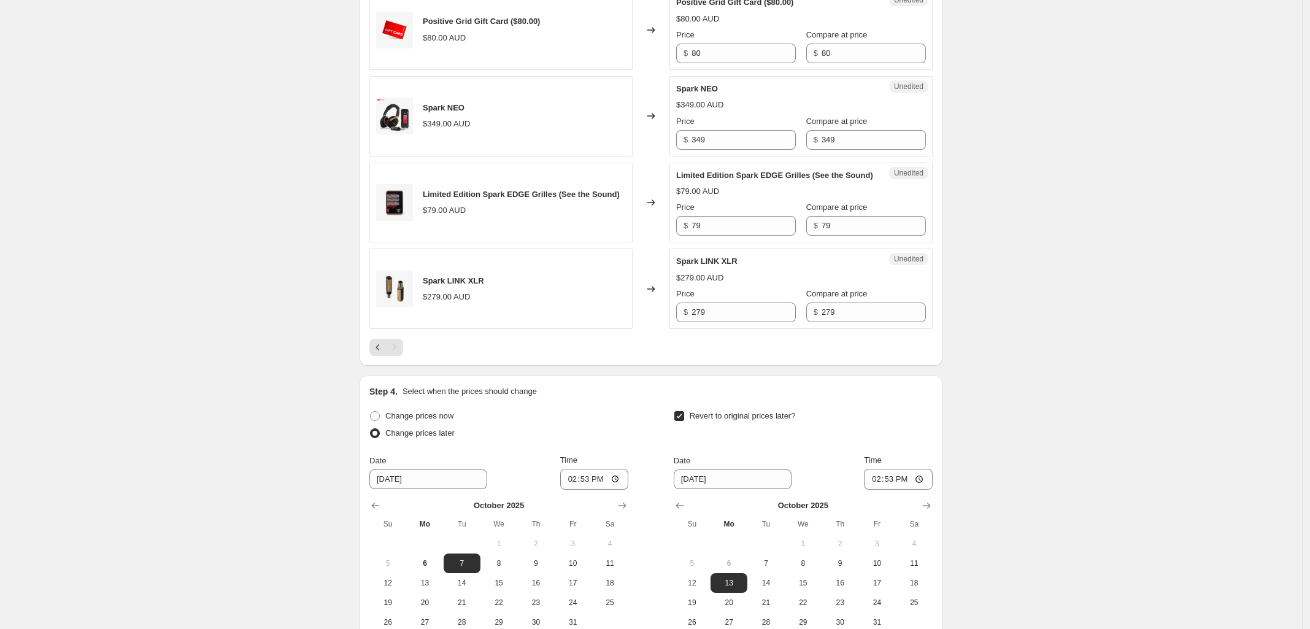
scroll to position [2040, 0]
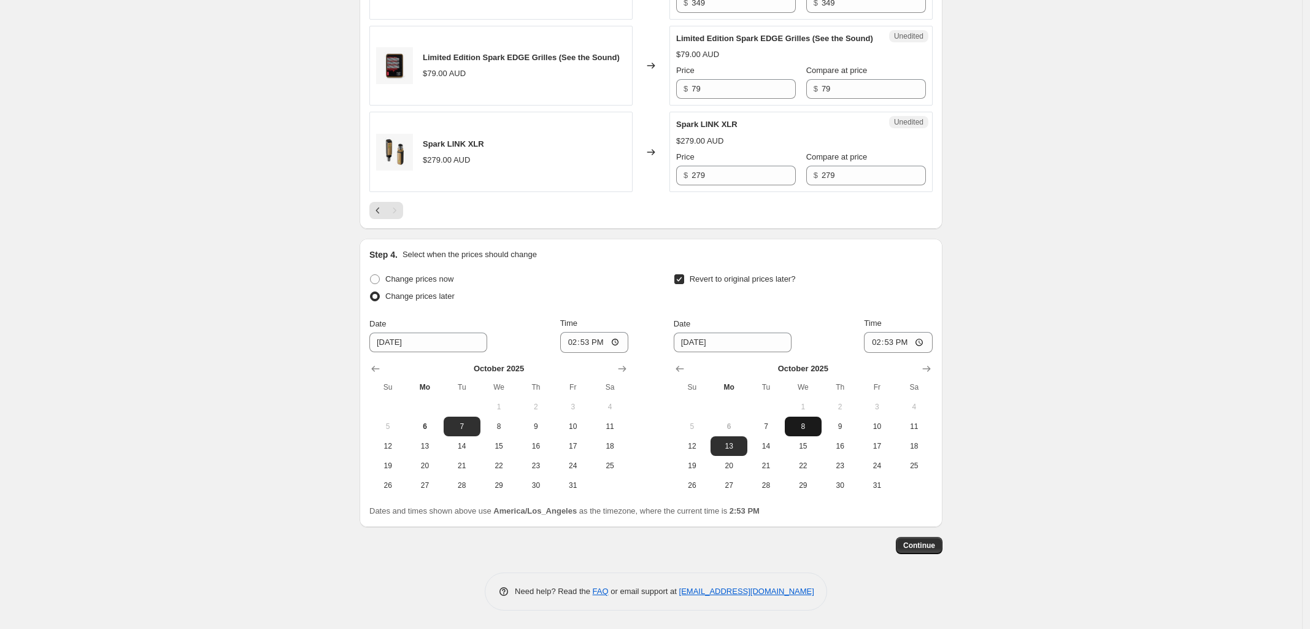
click at [805, 427] on span "8" at bounding box center [803, 427] width 27 height 10
type input "10/8/2025"
click at [924, 339] on input "14:53" at bounding box center [898, 342] width 69 height 21
type input "23:59"
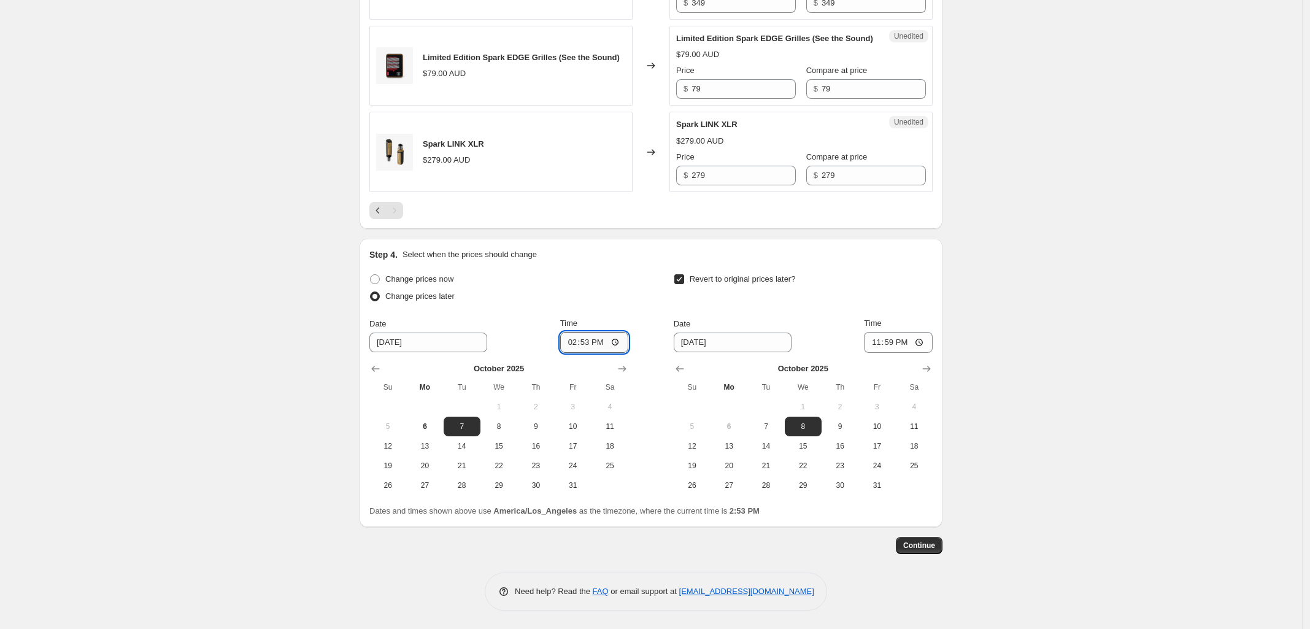
click at [619, 341] on input "14:53" at bounding box center [594, 342] width 69 height 21
type input "23:30"
click at [431, 424] on span "6" at bounding box center [424, 427] width 27 height 10
type input "10/6/2025"
click at [939, 549] on button "Continue" at bounding box center [919, 545] width 47 height 17
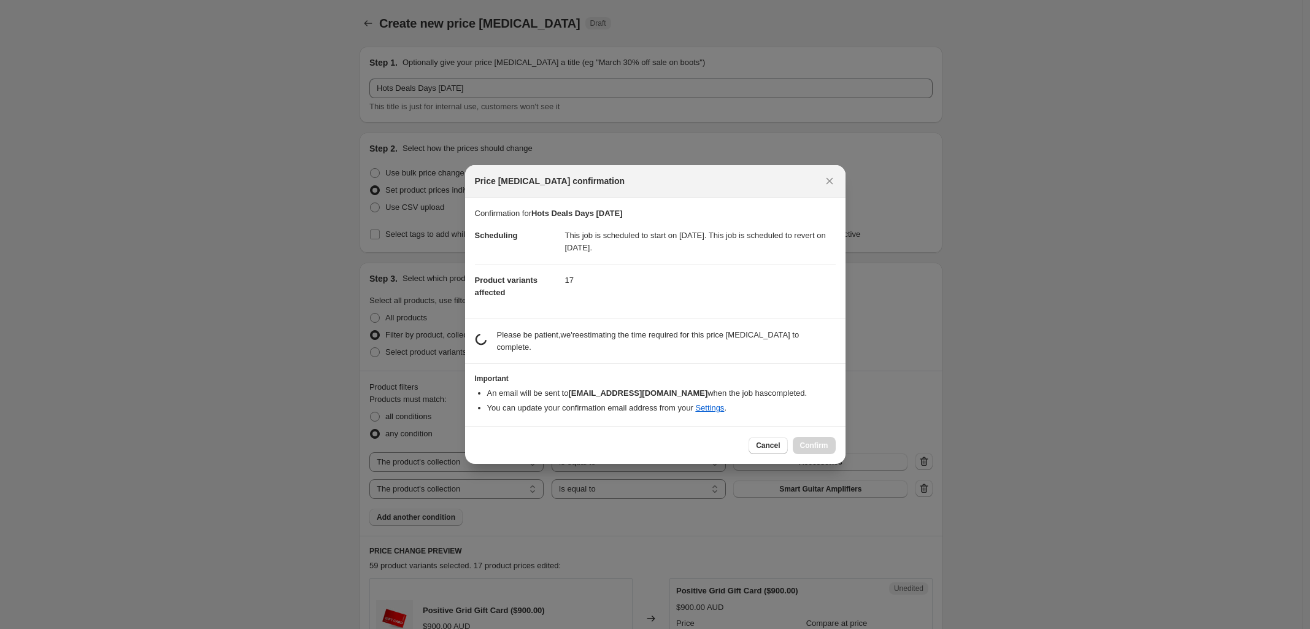
scroll to position [0, 0]
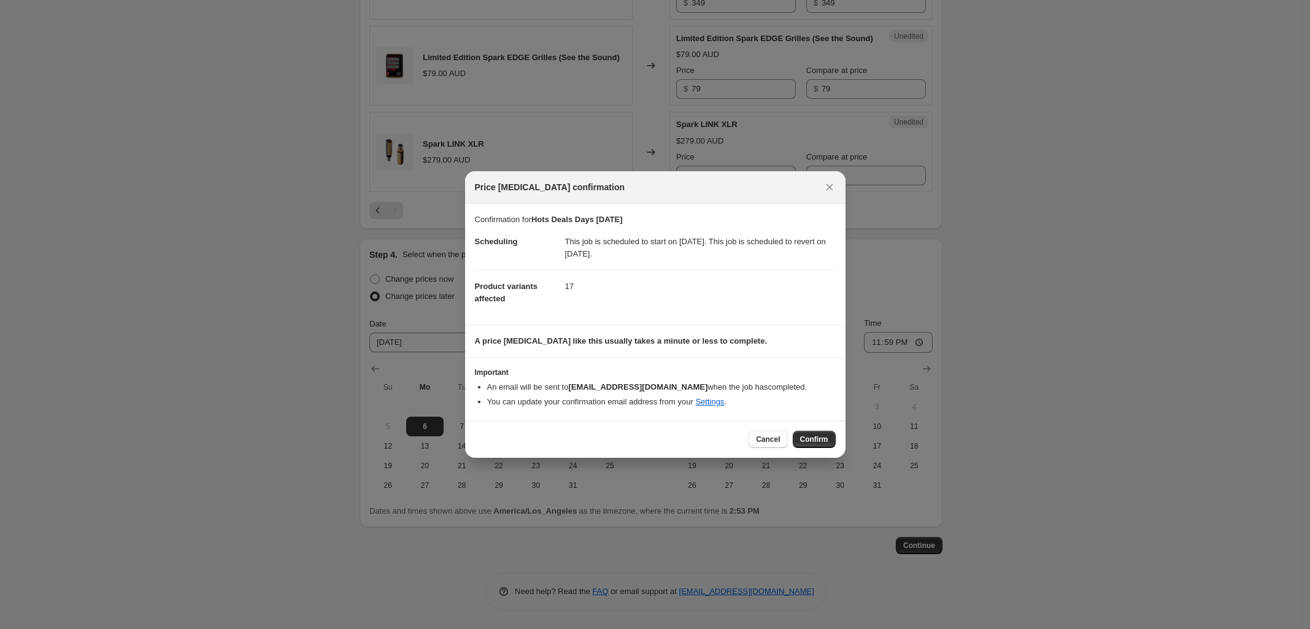
click at [803, 430] on div "Cancel Confirm" at bounding box center [655, 438] width 381 height 37
click at [819, 436] on span "Confirm" at bounding box center [814, 440] width 28 height 10
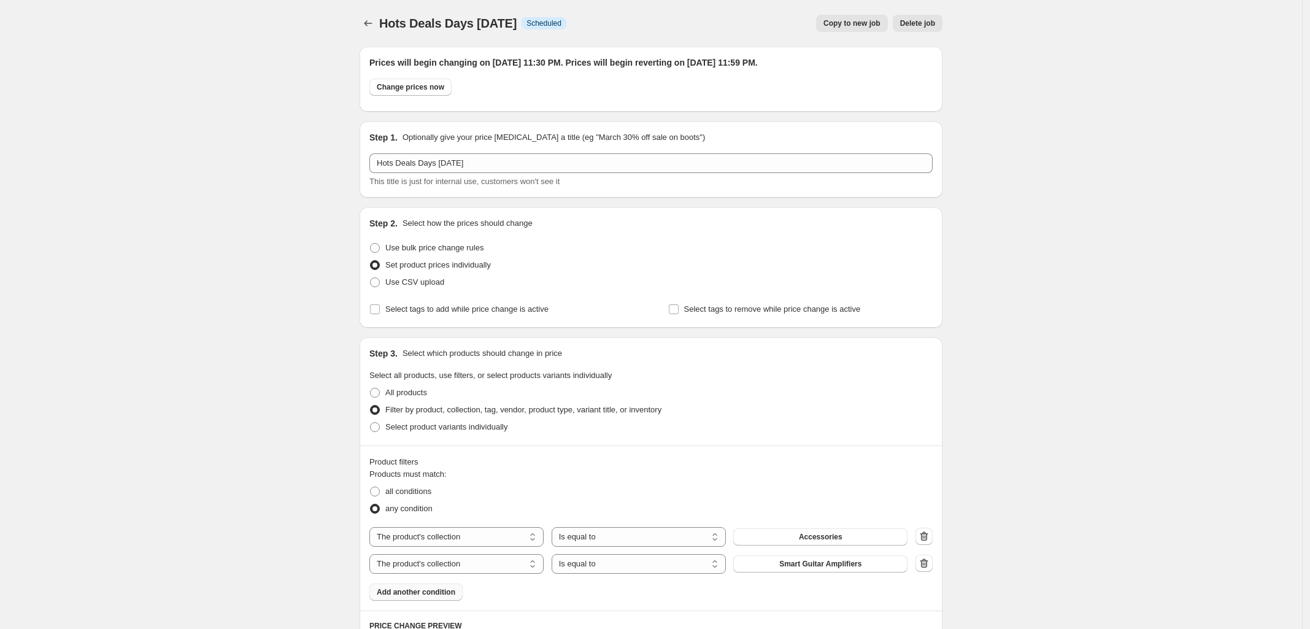
scroll to position [2040, 0]
